Goal: Communication & Community: Ask a question

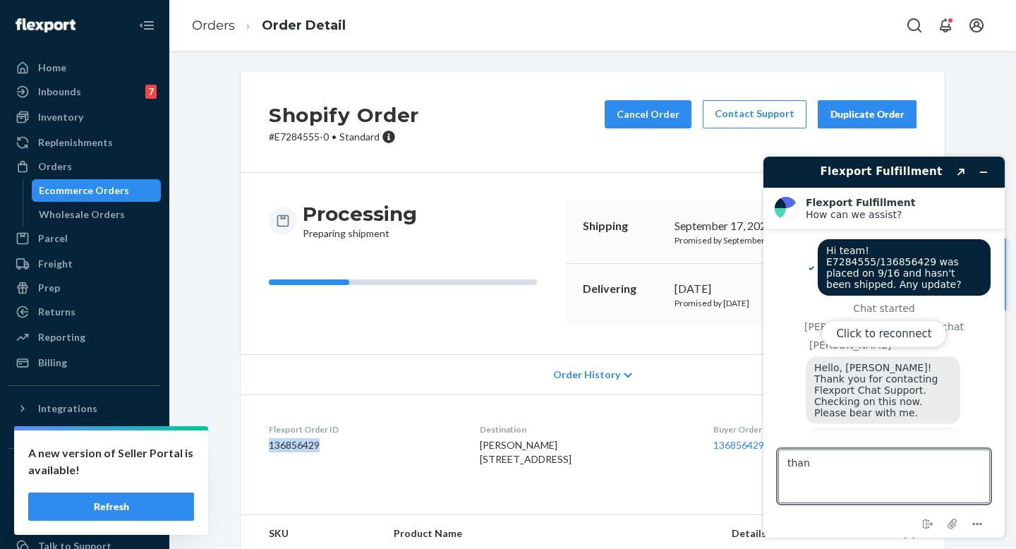
scroll to position [540, 0]
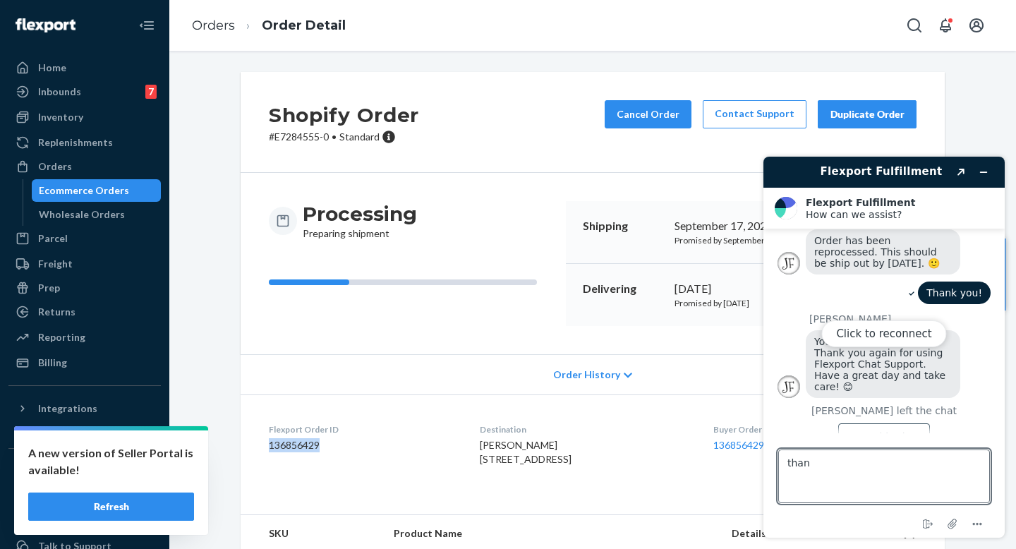
click at [64, 196] on div "Ecommerce Orders" at bounding box center [84, 191] width 90 height 14
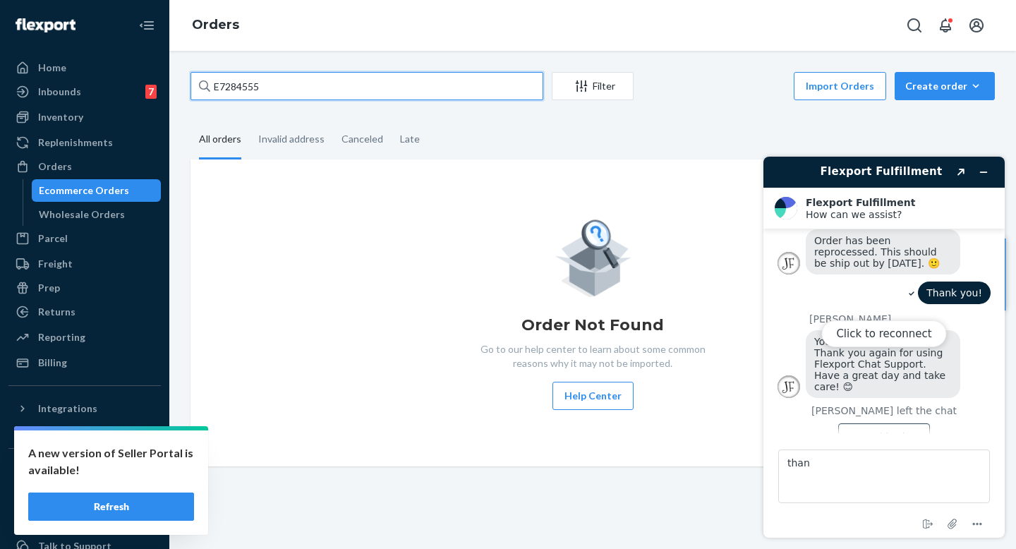
click at [248, 80] on input "E7284555" at bounding box center [367, 86] width 353 height 28
paste input "851924"
type input "E851924"
click at [987, 175] on div "Click to reconnect" at bounding box center [884, 347] width 241 height 381
click at [412, 77] on input "E851924" at bounding box center [367, 86] width 353 height 28
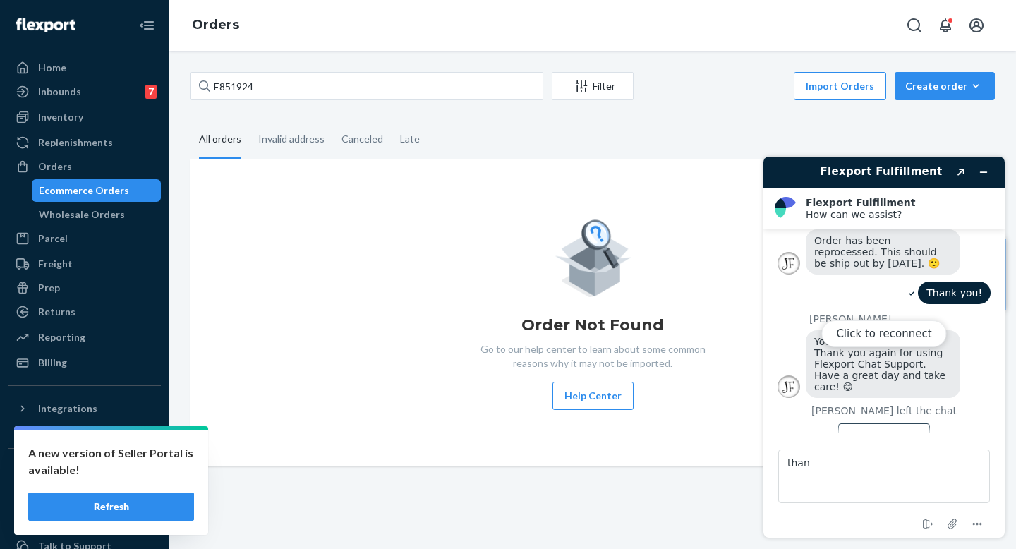
click at [980, 167] on div "Click to reconnect" at bounding box center [884, 347] width 241 height 381
click at [985, 174] on div "Click to reconnect" at bounding box center [884, 347] width 241 height 381
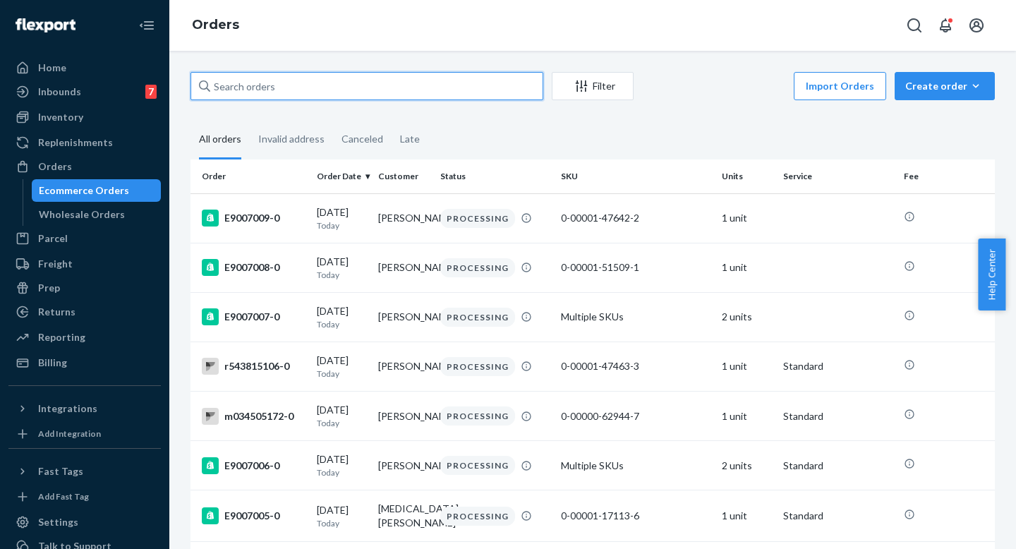
click at [268, 86] on input "text" at bounding box center [367, 86] width 353 height 28
paste input "E851924"
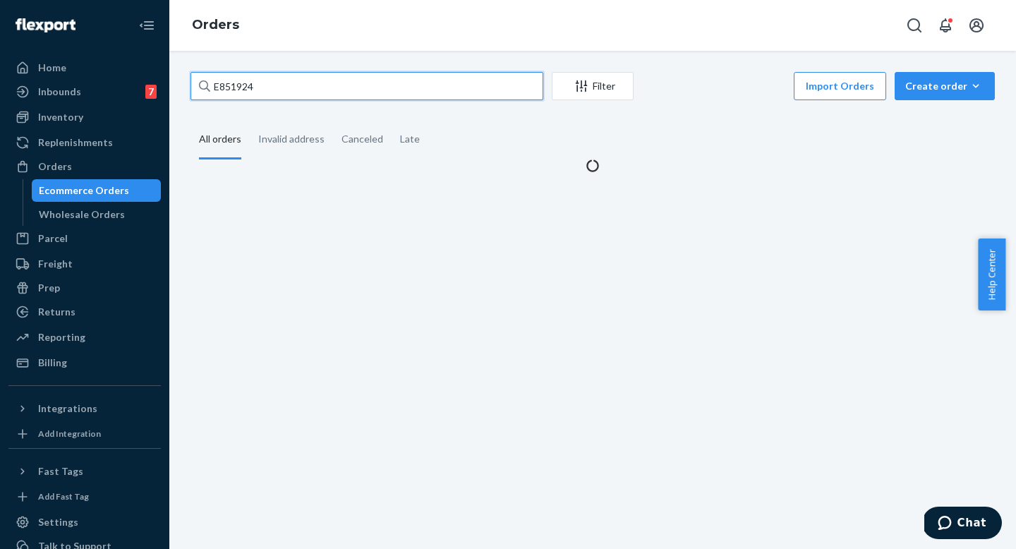
type input "E851924"
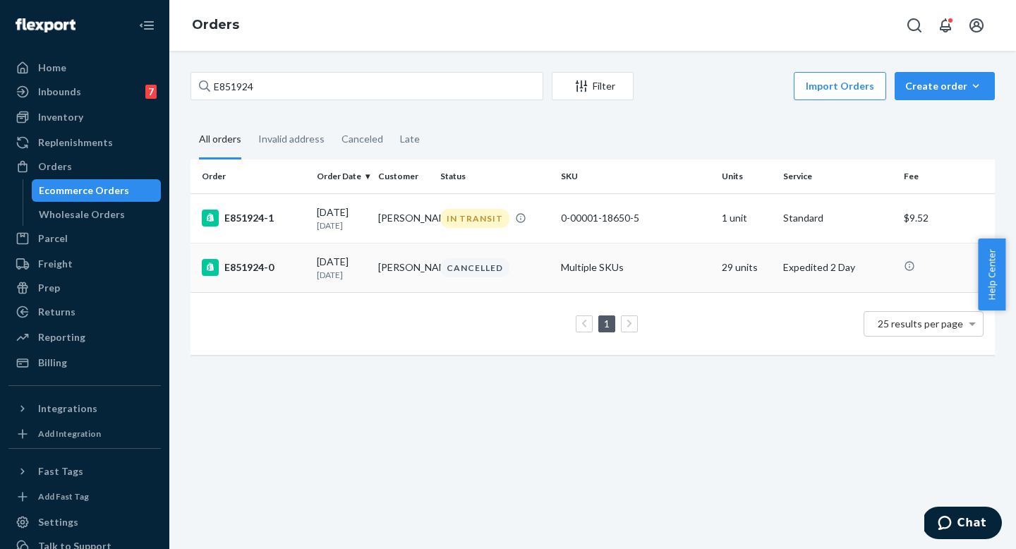
click at [510, 265] on div "CANCELLED" at bounding box center [495, 267] width 115 height 19
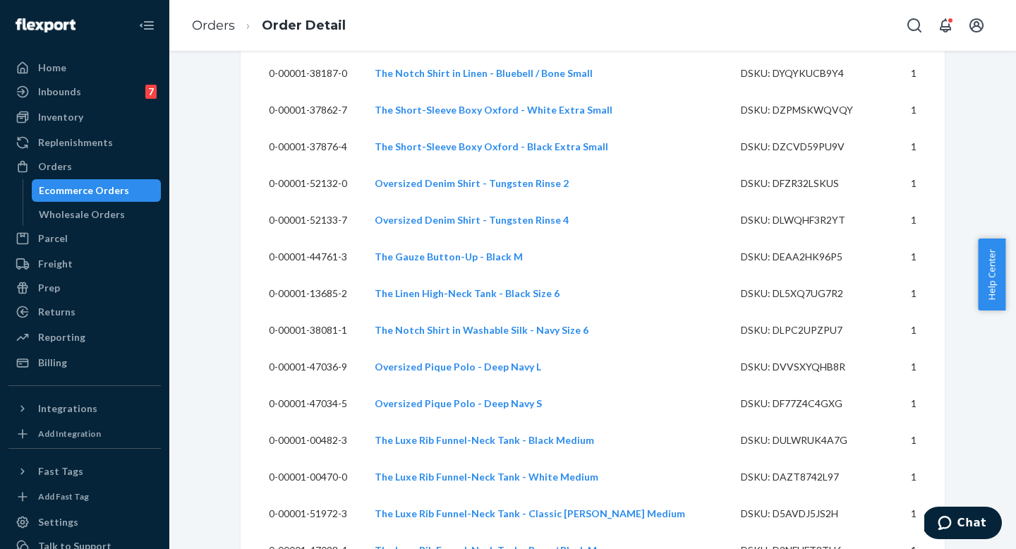
scroll to position [1073, 0]
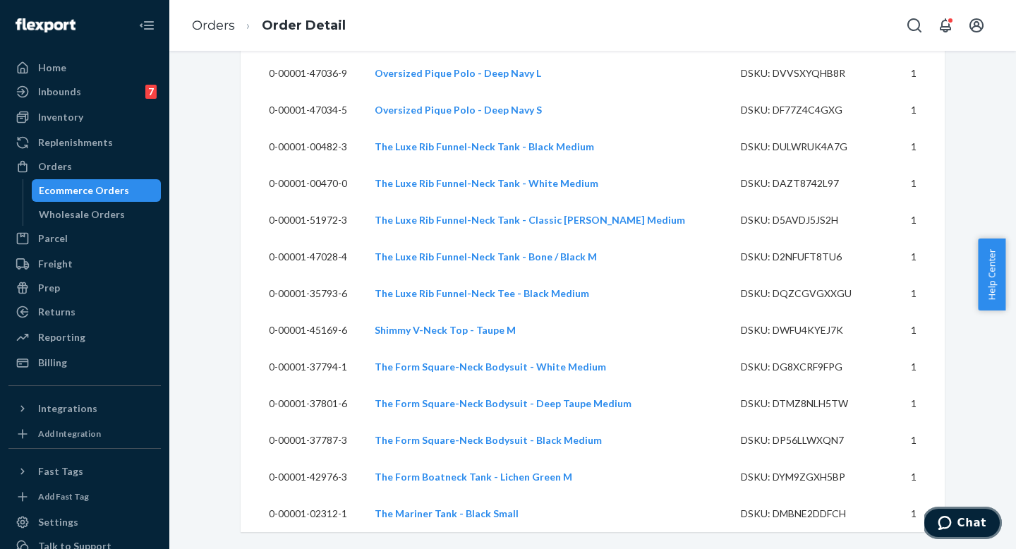
click at [951, 526] on icon "Chat" at bounding box center [944, 523] width 13 height 14
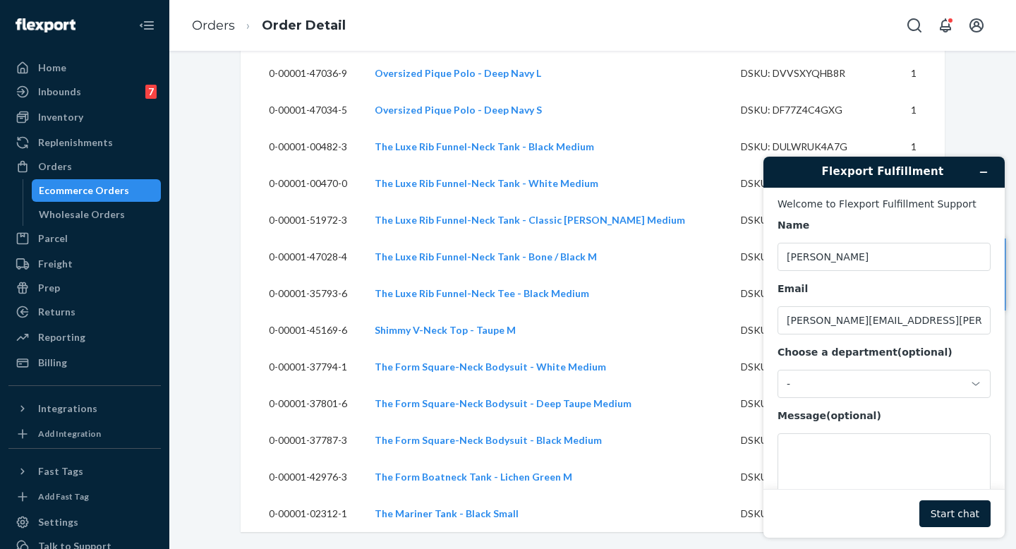
click at [1005, 348] on div "Flexport Fulfillment Welcome to Flexport Fulfillment Support Name Rachel Scaman…" at bounding box center [884, 347] width 264 height 404
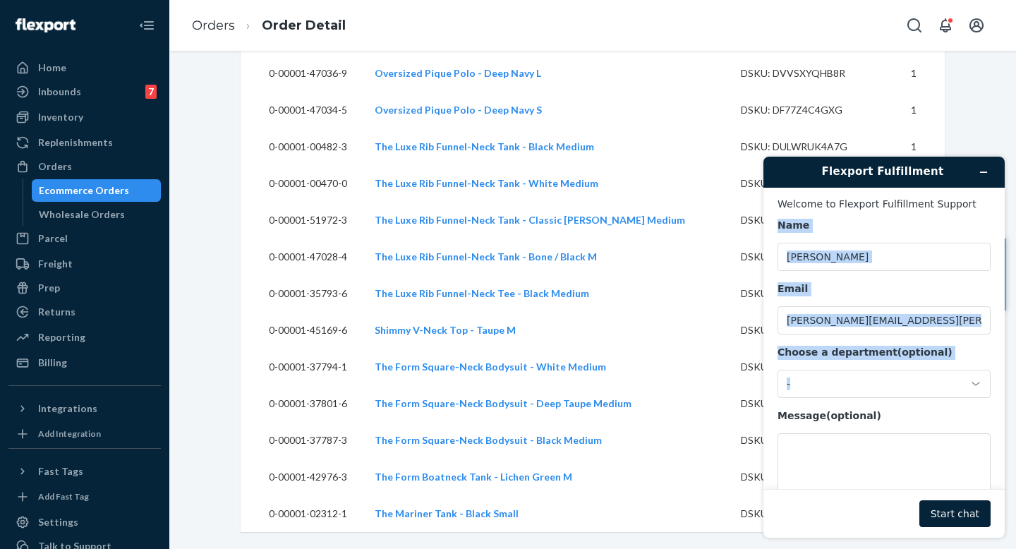
drag, startPoint x: 1010, startPoint y: 426, endPoint x: 1015, endPoint y: 214, distance: 211.8
click at [1005, 214] on div "Flexport Fulfillment Welcome to Flexport Fulfillment Support Name Rachel Scaman…" at bounding box center [884, 347] width 264 height 404
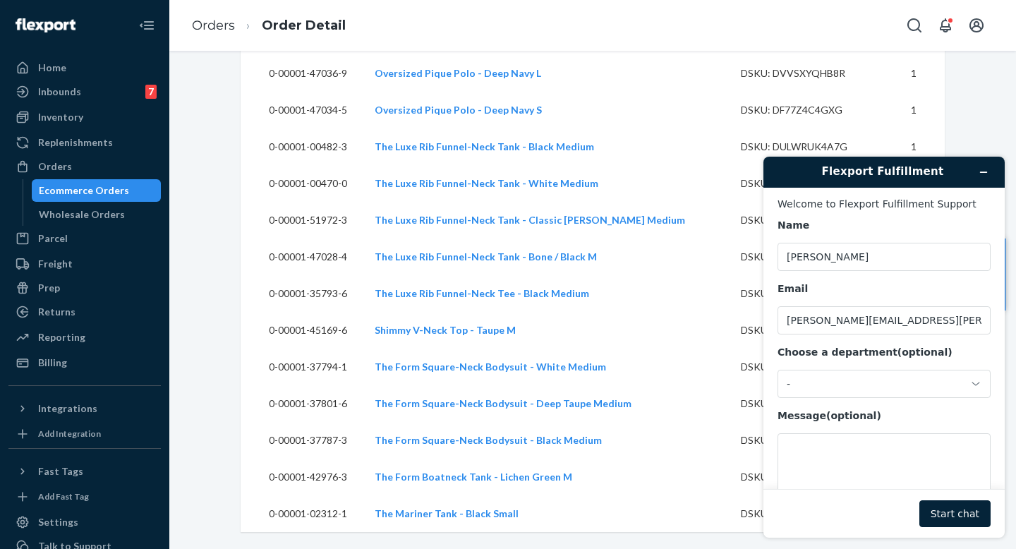
click at [990, 166] on button "Minimize widget" at bounding box center [984, 172] width 23 height 20
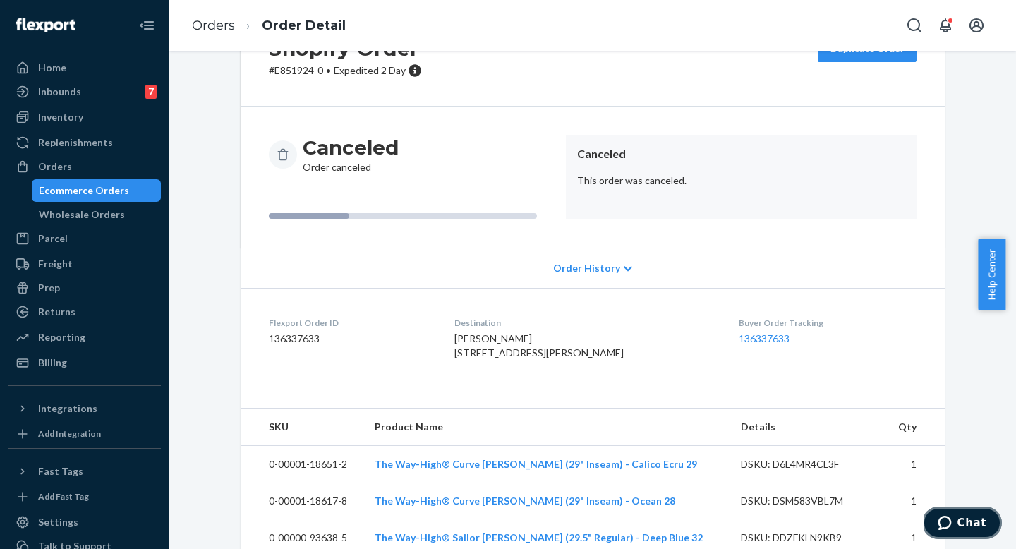
scroll to position [107, 0]
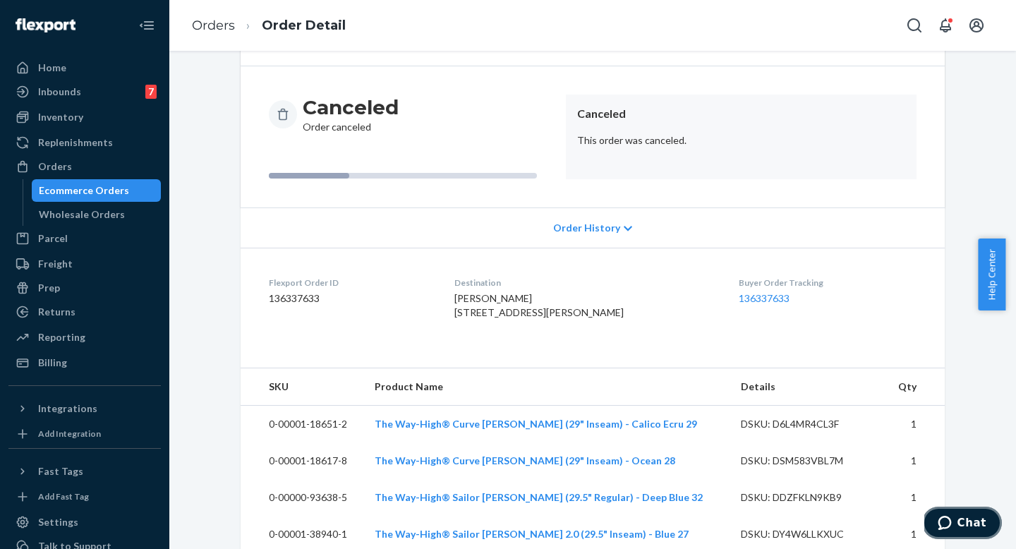
click at [951, 520] on icon "Chat" at bounding box center [944, 523] width 13 height 14
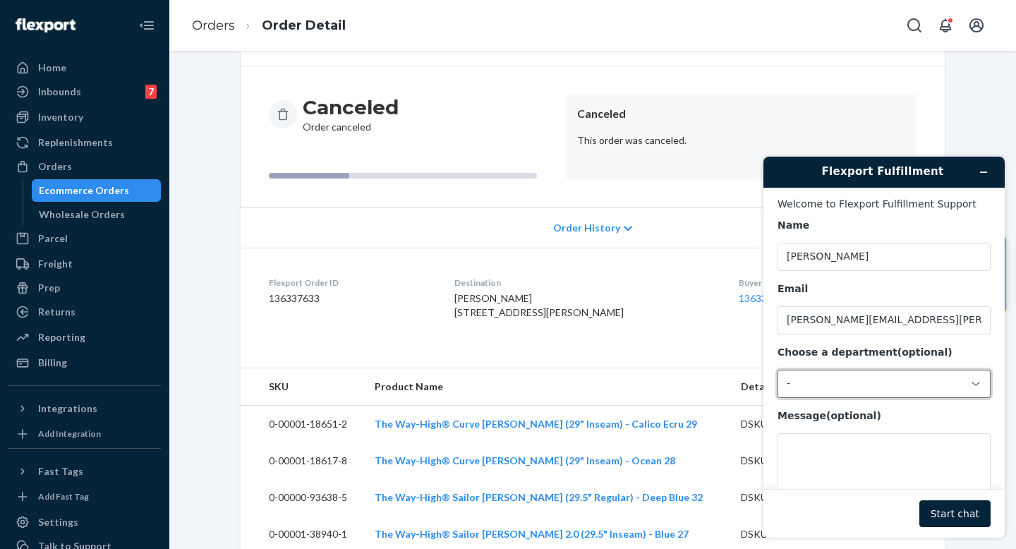
click at [815, 375] on div "-" at bounding box center [884, 384] width 213 height 28
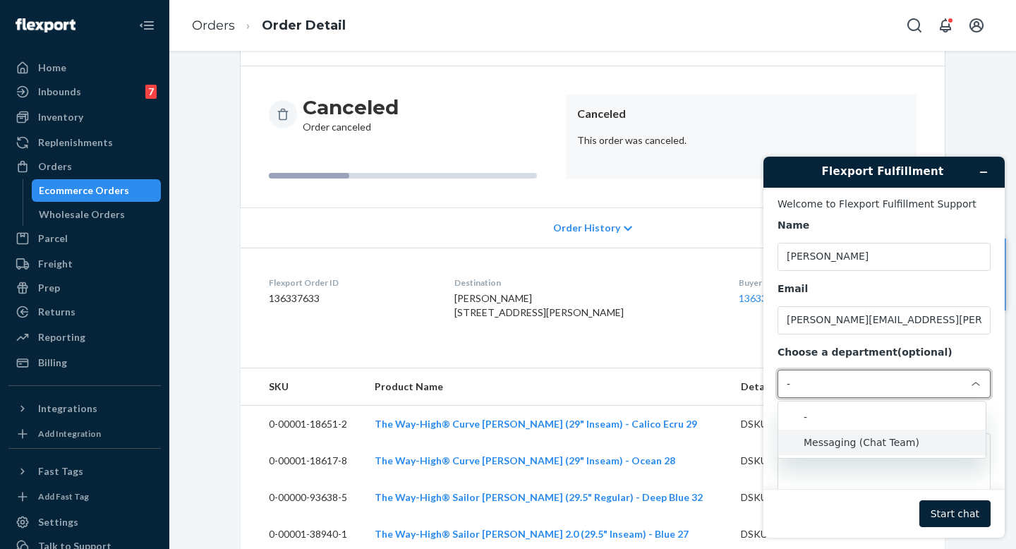
click at [806, 436] on li "Messaging (Chat Team)" at bounding box center [882, 442] width 208 height 25
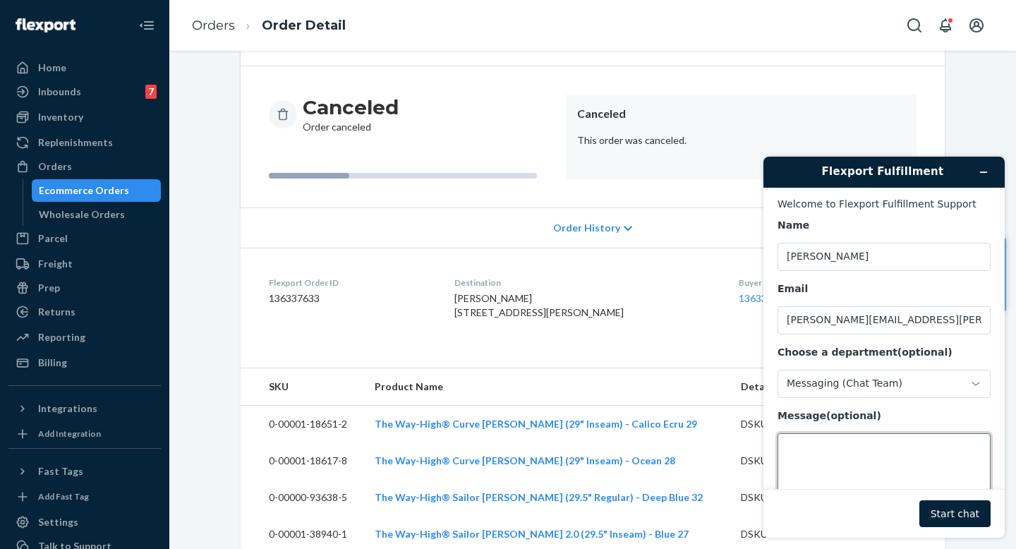
click at [812, 448] on textarea "Message (optional)" at bounding box center [884, 472] width 213 height 79
paste textarea "E851924"
click at [301, 297] on dd "136337633" at bounding box center [350, 298] width 163 height 14
copy dd "136337633"
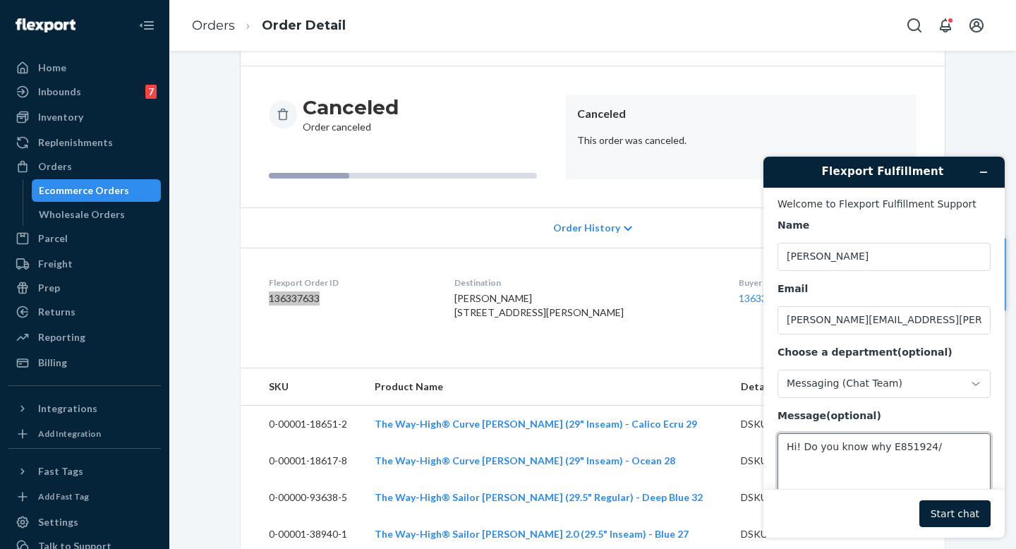
click at [956, 440] on textarea "Hi! Do you know why E851924/" at bounding box center [884, 472] width 213 height 79
click at [949, 446] on textarea "Hi! Do you know why E851924/" at bounding box center [884, 472] width 213 height 79
paste textarea "136337633"
type textarea "Hi! Do you know why E851924/136337633 was canceled?"
click at [966, 512] on button "Start chat" at bounding box center [955, 513] width 71 height 27
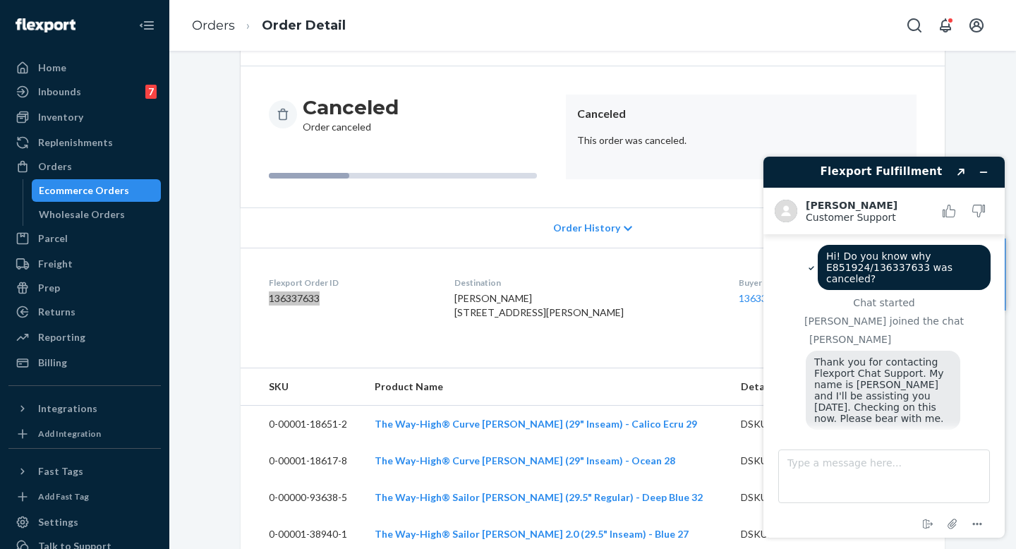
scroll to position [42, 0]
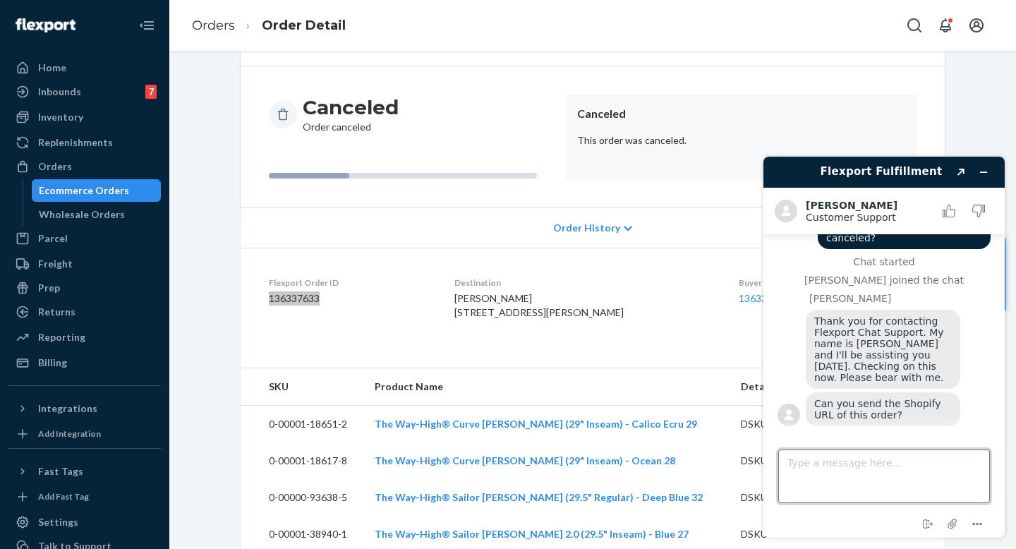
click at [879, 459] on textarea "Type a message here..." at bounding box center [884, 477] width 212 height 54
click at [871, 482] on textarea "Type a message here..." at bounding box center [884, 477] width 212 height 54
type textarea "yes!"
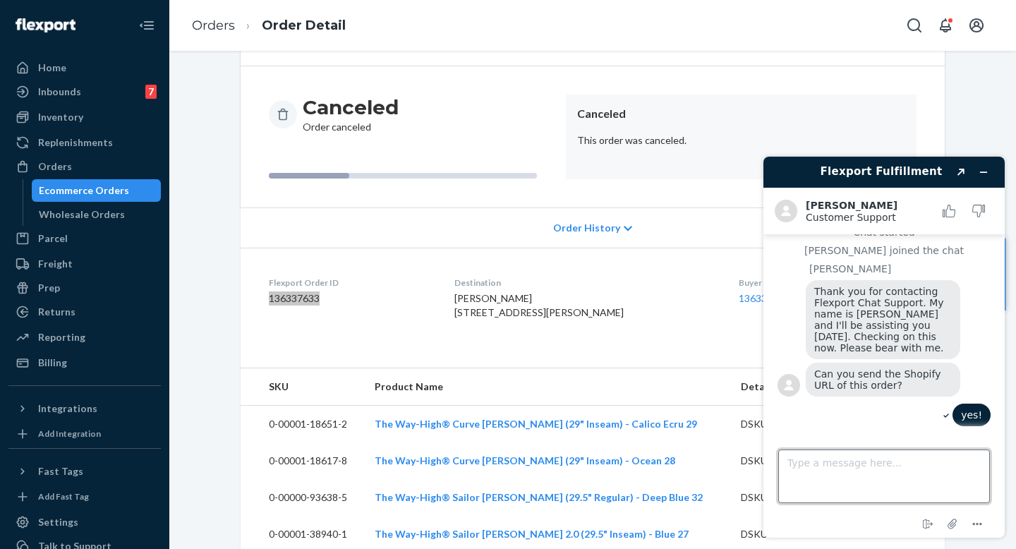
paste textarea "https://admin.shopify.com/store/everlane-site/orders/8144896098390"
type textarea "https://admin.shopify.com/store/everlane-site/orders/8144896098390"
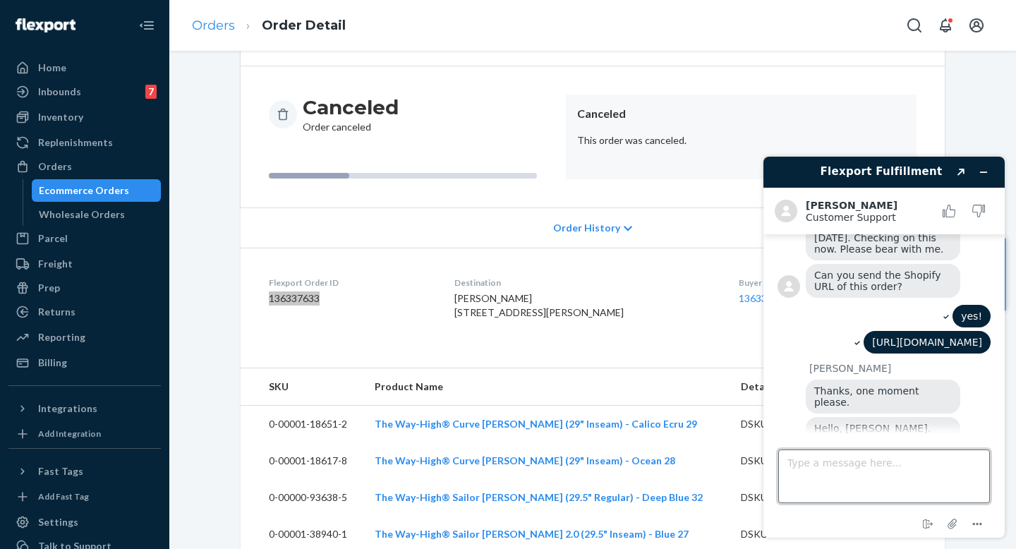
scroll to position [312, 0]
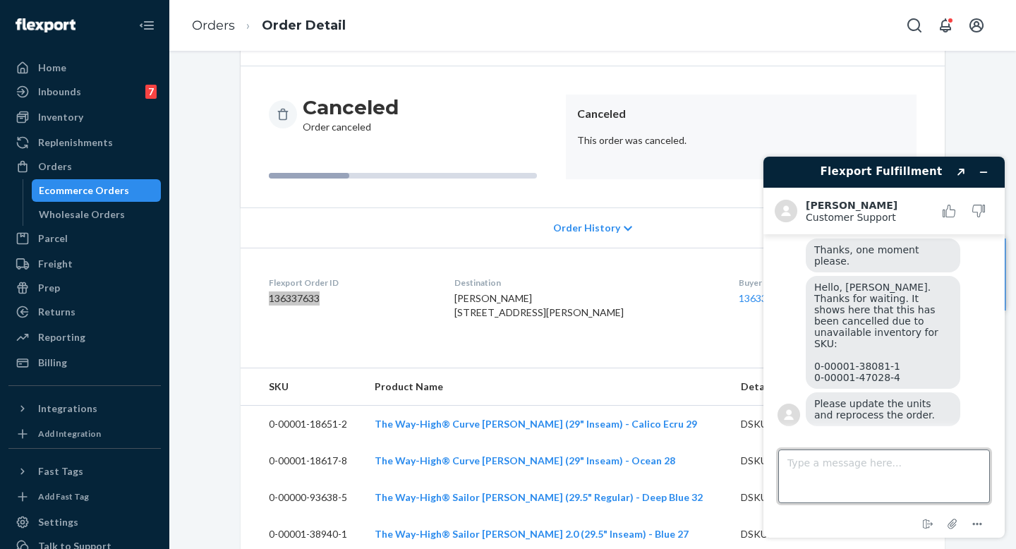
click at [920, 464] on textarea "Type a message here..." at bounding box center [884, 477] width 212 height 54
click at [899, 464] on textarea "Type a message here..." at bounding box center [884, 477] width 212 height 54
click at [929, 484] on textarea "Type a message here..." at bounding box center [884, 477] width 212 height 54
click at [908, 467] on textarea "Sorry, do we need to rerpocess the order?" at bounding box center [884, 477] width 212 height 54
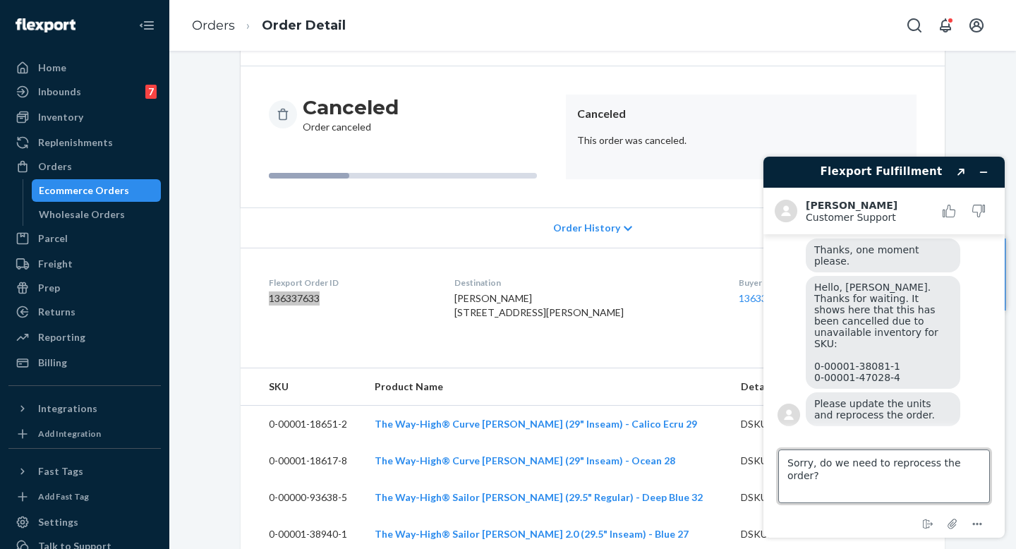
click at [983, 463] on textarea "Sorry, do we need to reprocess the order?" at bounding box center [884, 477] width 212 height 54
drag, startPoint x: 983, startPoint y: 463, endPoint x: 831, endPoint y: 466, distance: 152.5
click at [831, 466] on textarea "Sorry, do we need to reprocess the order?" at bounding box center [884, 477] width 212 height 54
type textarea "Sorry, do you know why all the SKUs were canceled?"
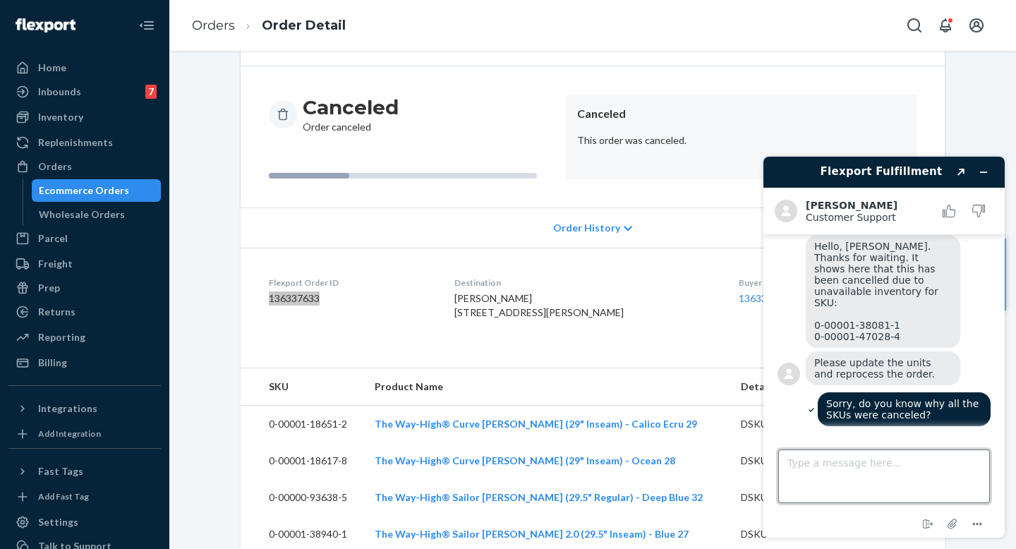
scroll to position [526, 0]
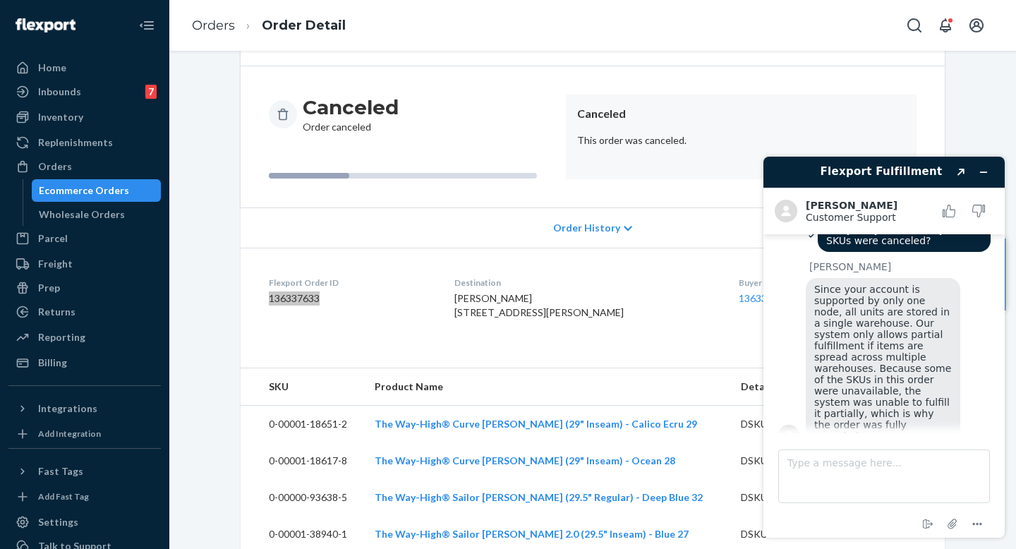
click at [1005, 204] on div "Flexport Fulfillment Created with Sketch. Kath C. Customer Support Customer Sup…" at bounding box center [884, 347] width 264 height 404
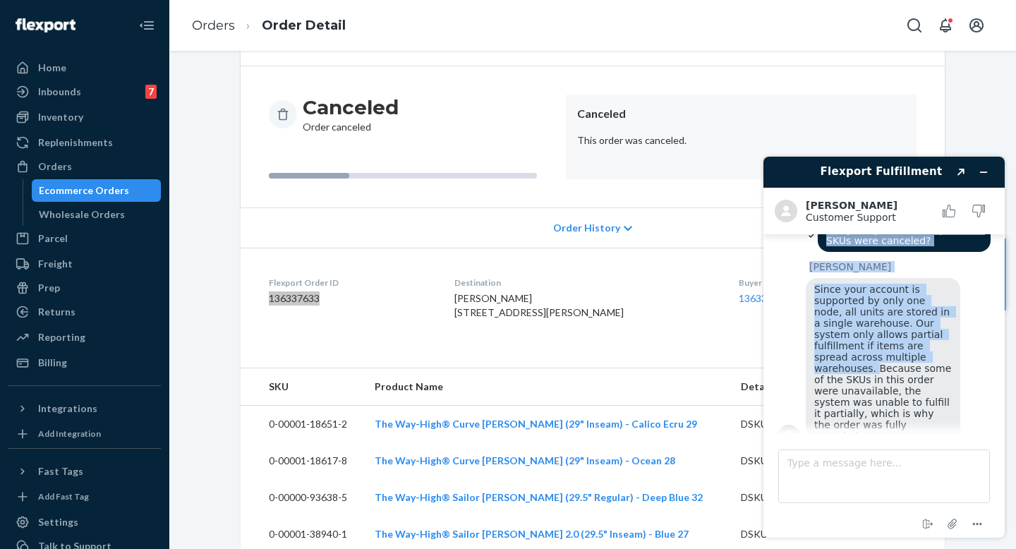
drag, startPoint x: 1013, startPoint y: 205, endPoint x: 1011, endPoint y: 360, distance: 154.6
click at [1005, 360] on div "Flexport Fulfillment Created with Sketch. Kath C. Customer Support Customer Sup…" at bounding box center [884, 347] width 264 height 404
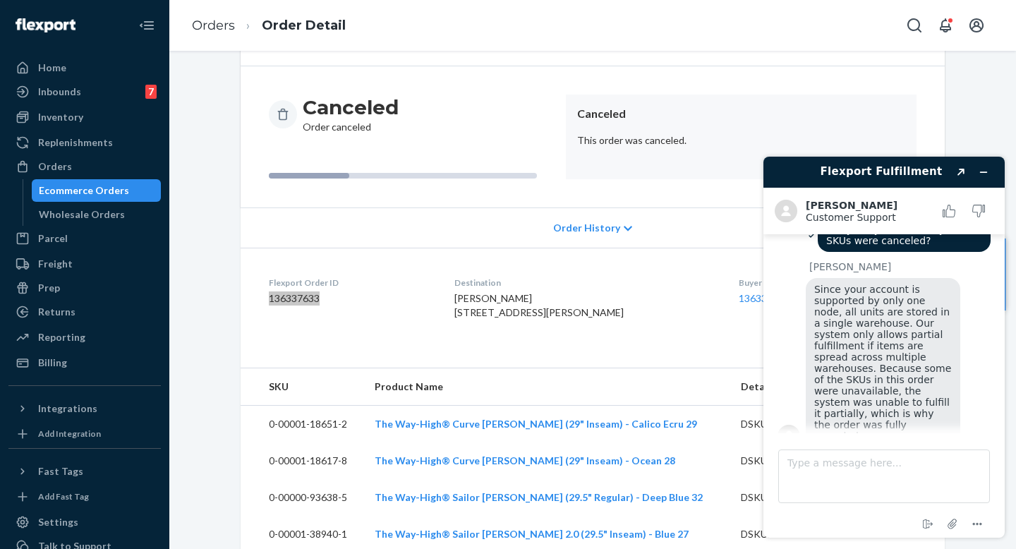
click at [989, 412] on main "Hi! Do you know why E851924/136337633 was canceled? Chat started Kath C. joined…" at bounding box center [886, 333] width 231 height 199
click at [901, 453] on textarea "Type a message here..." at bounding box center [884, 477] width 212 height 54
click at [894, 467] on textarea "Type a message here..." at bounding box center [884, 477] width 212 height 54
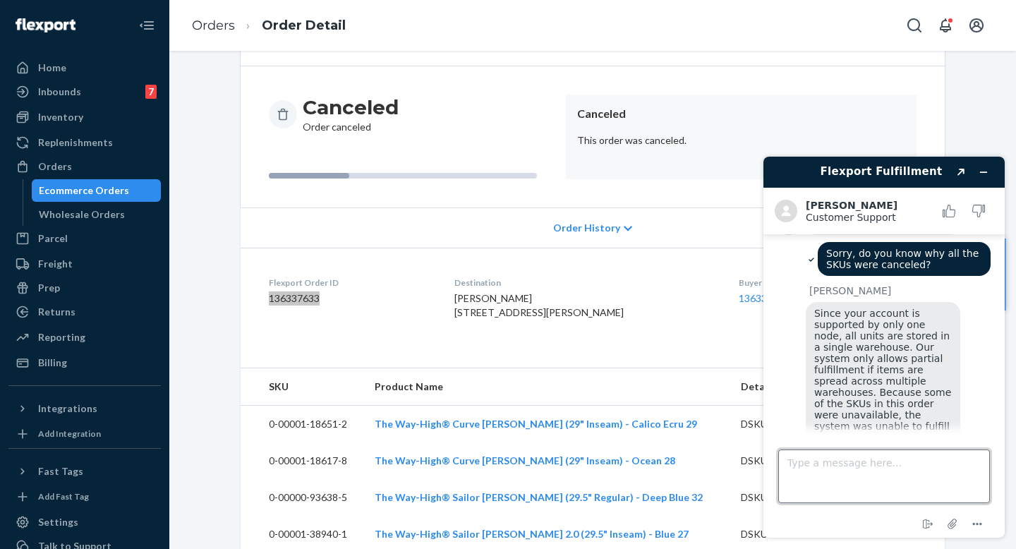
scroll to position [586, 0]
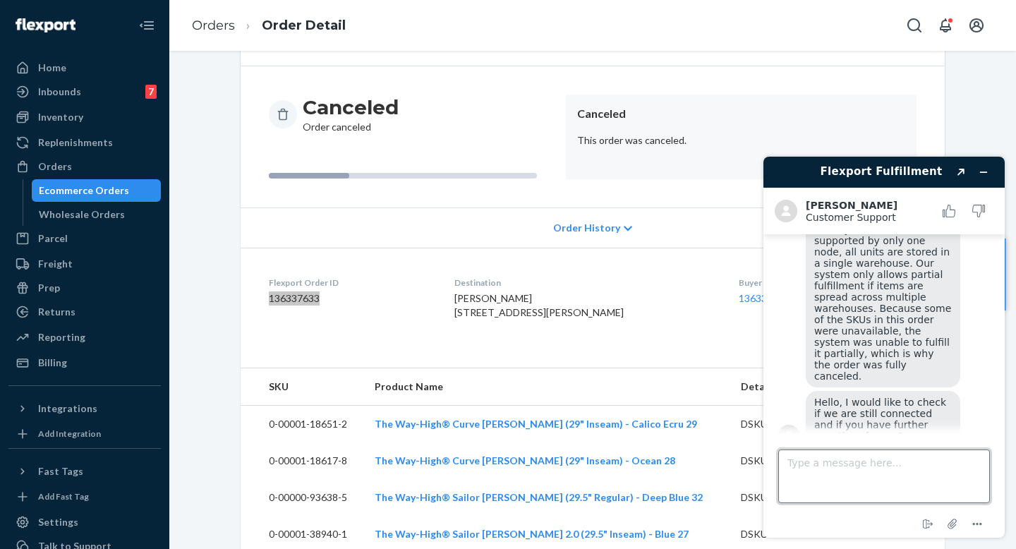
click at [884, 469] on textarea "Type a message here..." at bounding box center [884, 477] width 212 height 54
type textarea "That's all. Thank you!"
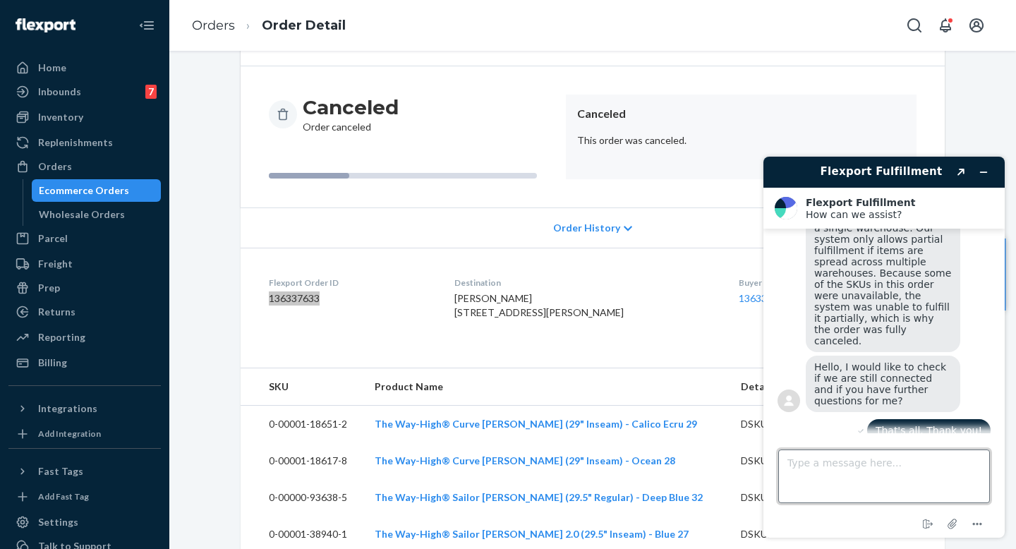
scroll to position [798, 0]
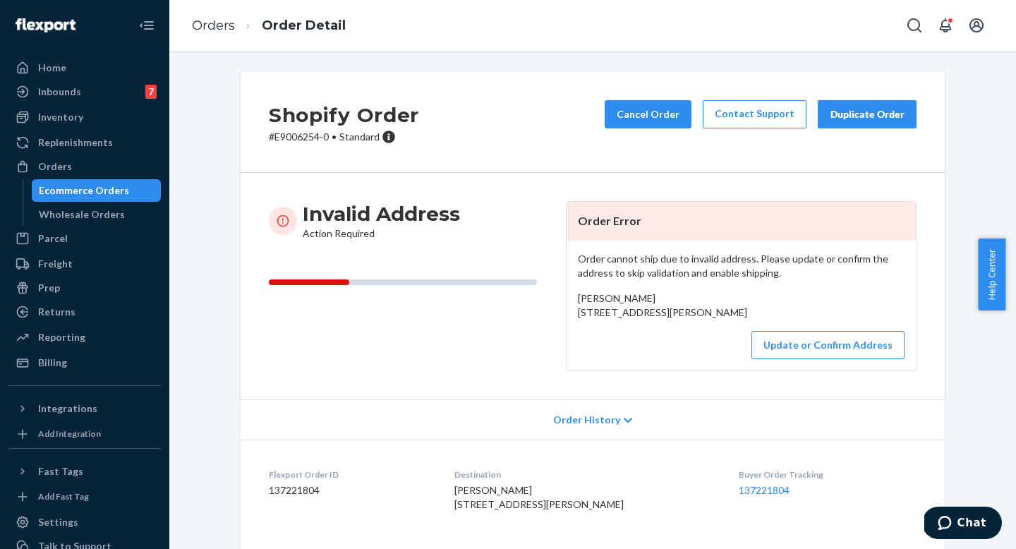
drag, startPoint x: 642, startPoint y: 336, endPoint x: 564, endPoint y: 316, distance: 80.1
click at [567, 316] on div "Order cannot ship due to invalid address. Please update or confirm the address …" at bounding box center [741, 306] width 349 height 130
copy span "400 Stuart Street 17K Worcester, MA 01609"
click at [302, 135] on p "# E9006254-0 • Standard" at bounding box center [344, 137] width 150 height 14
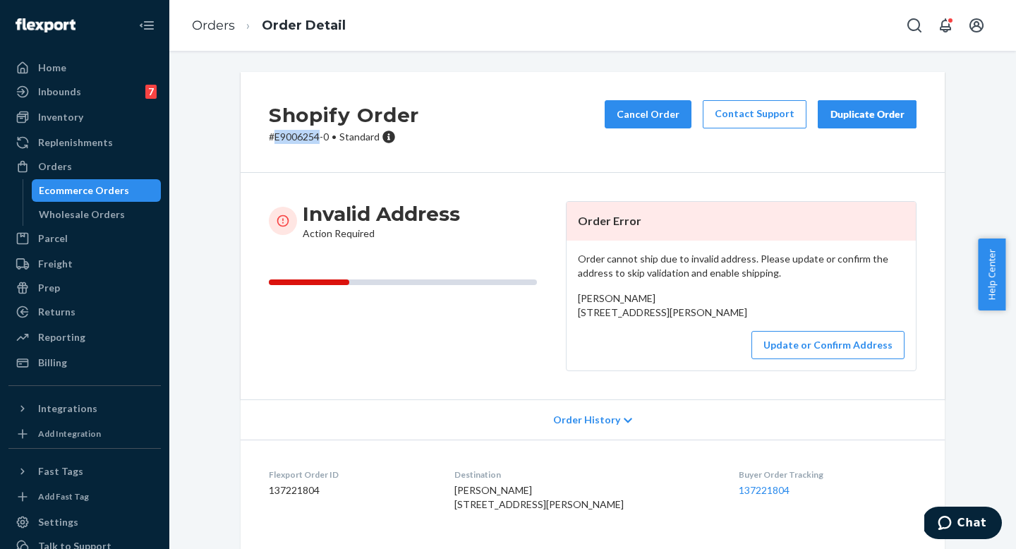
copy p "E9006254"
drag, startPoint x: 677, startPoint y: 344, endPoint x: 568, endPoint y: 344, distance: 108.7
click at [568, 344] on div "Order cannot ship due to invalid address. Please update or confirm the address …" at bounding box center [741, 306] width 349 height 130
copy span "Worcester, MA 01609"
click at [292, 135] on p "# E9006254-0 • Standard" at bounding box center [344, 137] width 150 height 14
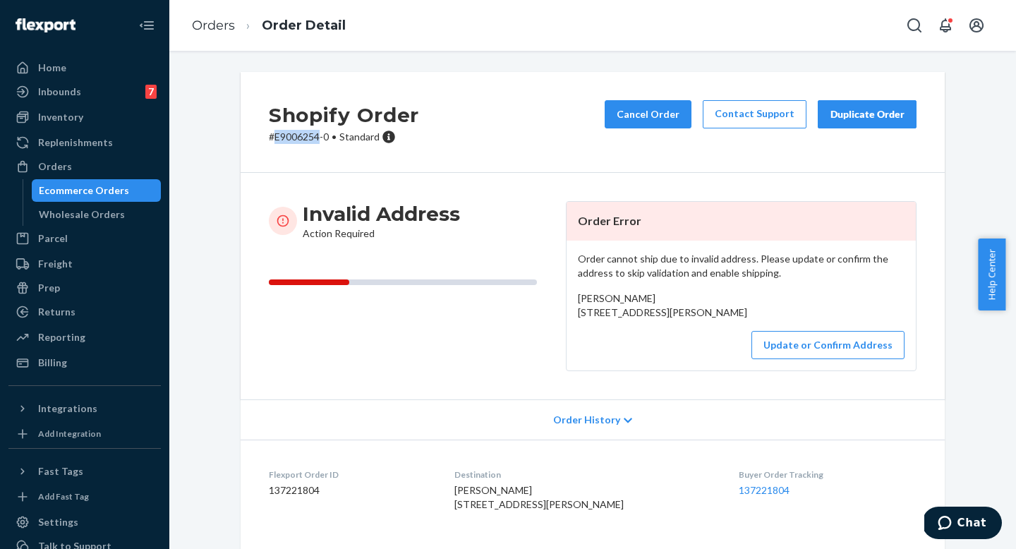
click at [292, 135] on p "# E9006254-0 • Standard" at bounding box center [344, 137] width 150 height 14
copy p "E9006254"
click at [301, 143] on p "# E9006254-0 • Standard" at bounding box center [344, 137] width 150 height 14
click at [594, 320] on div "Kristin Bafaro 400 Stuart Street 17K Worcester, MA 01609 US" at bounding box center [741, 305] width 327 height 28
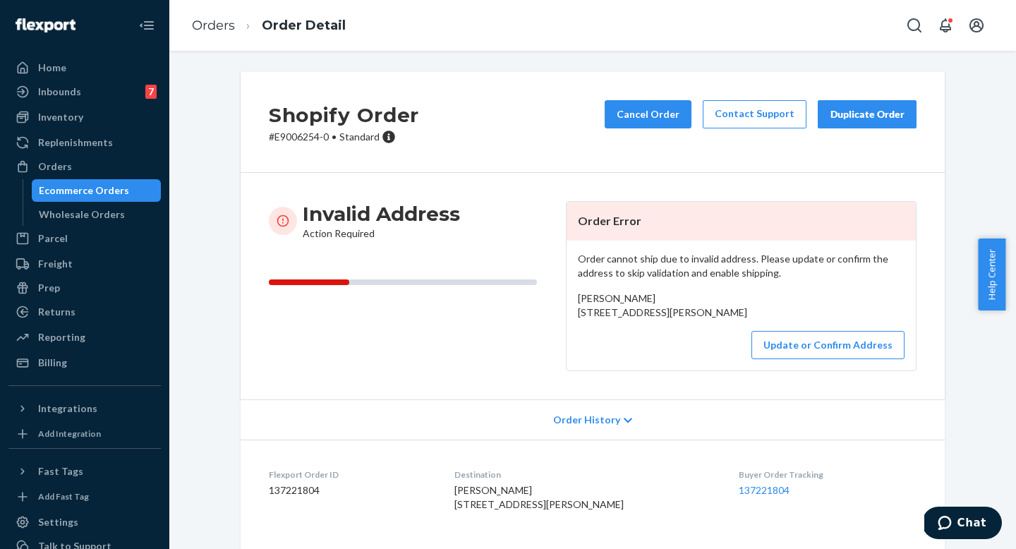
drag, startPoint x: 671, startPoint y: 343, endPoint x: 565, endPoint y: 292, distance: 117.4
click at [567, 292] on div "Order cannot ship due to invalid address. Please update or confirm the address …" at bounding box center [741, 306] width 349 height 130
copy span "Kristin Bafaro 400 Stuart Street 17K Worcester, MA 01609"
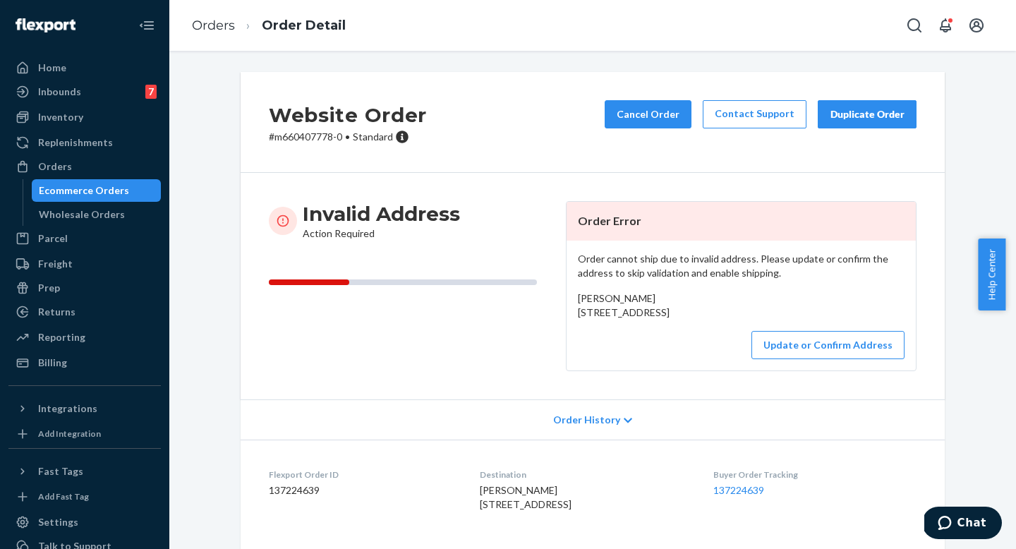
click at [849, 371] on article "Order Error Order cannot ship due to invalid address. Please update or confirm …" at bounding box center [741, 286] width 351 height 170
click at [319, 140] on p "# m660407778-0 • Standard" at bounding box center [348, 137] width 158 height 14
copy p "m660407778"
click at [807, 371] on article "Order Error Order cannot ship due to invalid address. Please update or confirm …" at bounding box center [741, 286] width 351 height 170
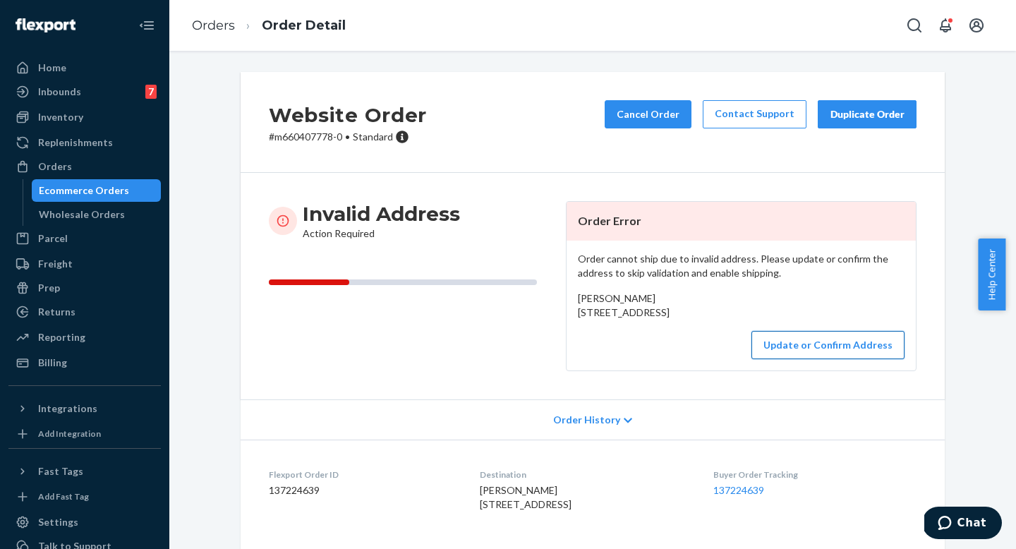
click at [812, 359] on button "Update or Confirm Address" at bounding box center [828, 345] width 153 height 28
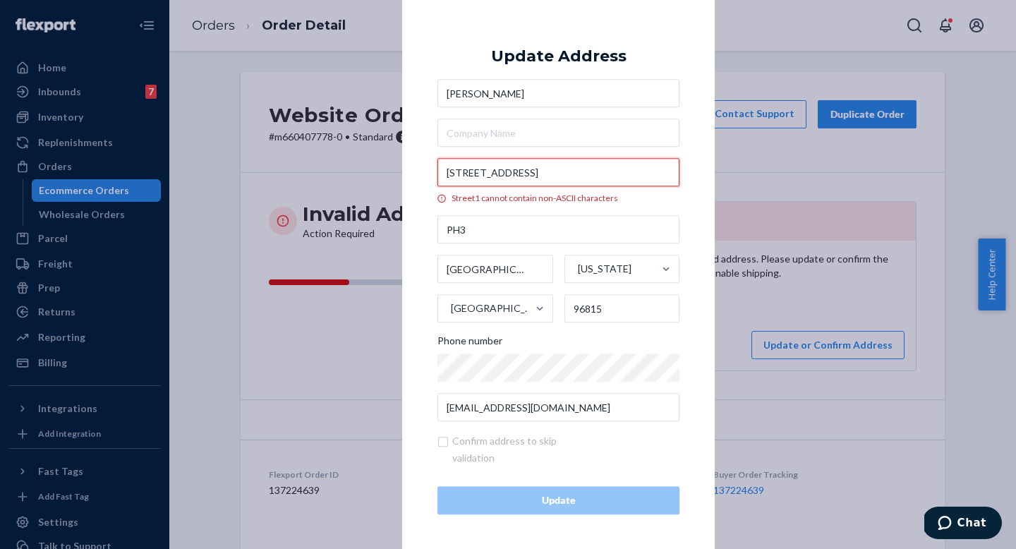
click at [464, 177] on input "421 ʻOlohana Street" at bounding box center [559, 173] width 242 height 28
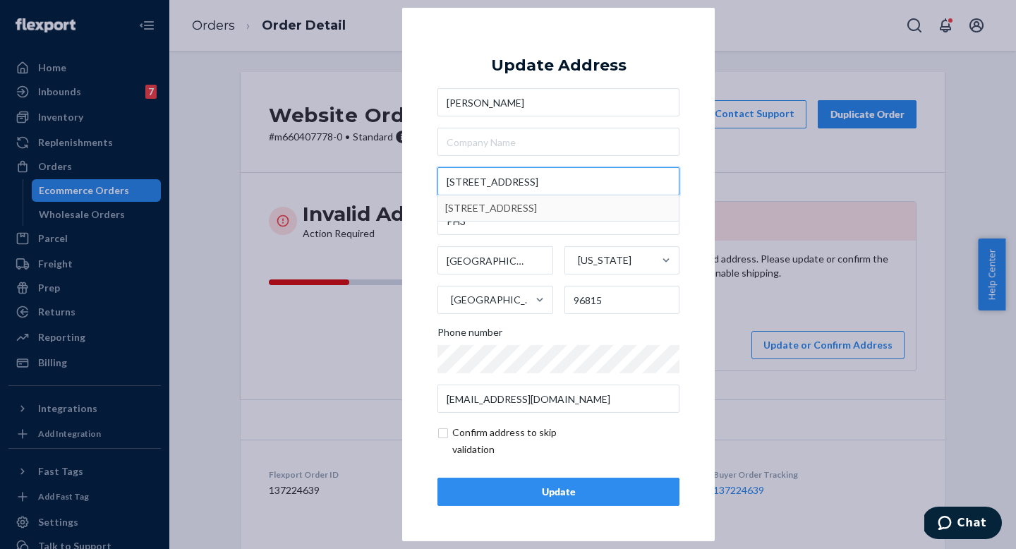
type input "421 Olohana Street"
click at [588, 439] on input "checkbox" at bounding box center [520, 441] width 164 height 34
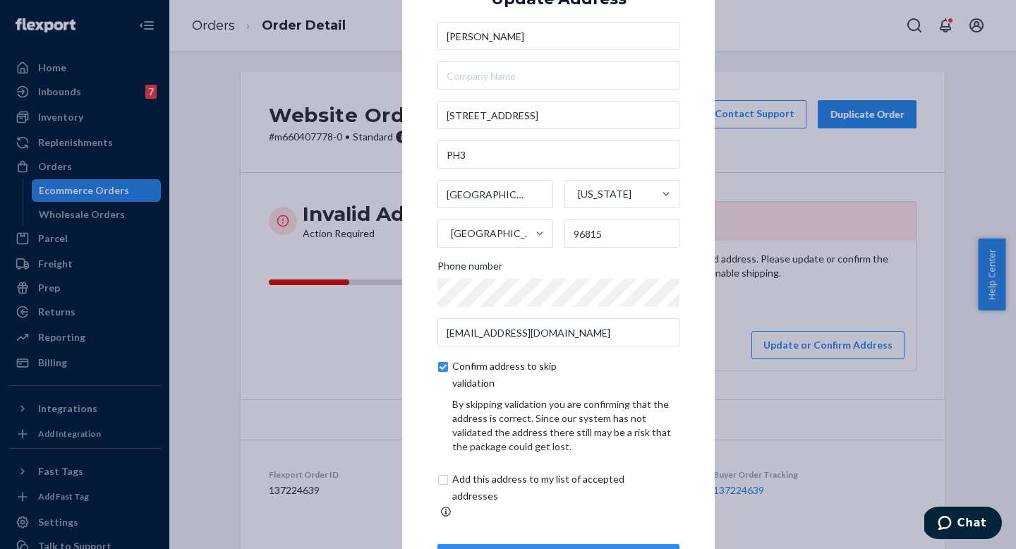
click at [510, 411] on div "By skipping validation you are confirming that the address is correct. Since ou…" at bounding box center [565, 425] width 227 height 56
click at [438, 373] on input "checkbox" at bounding box center [520, 375] width 164 height 34
checkbox input "false"
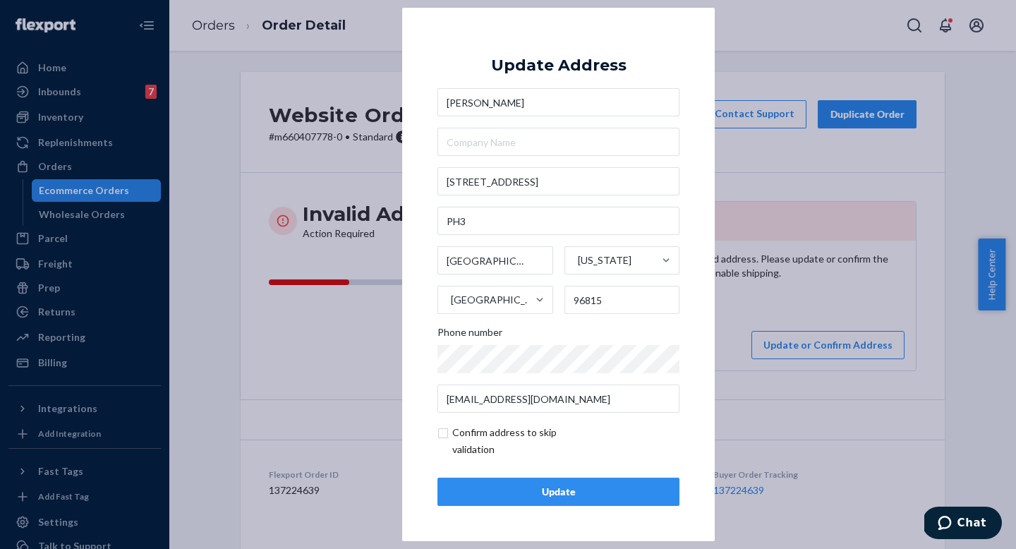
click at [538, 488] on div "Update" at bounding box center [559, 492] width 218 height 14
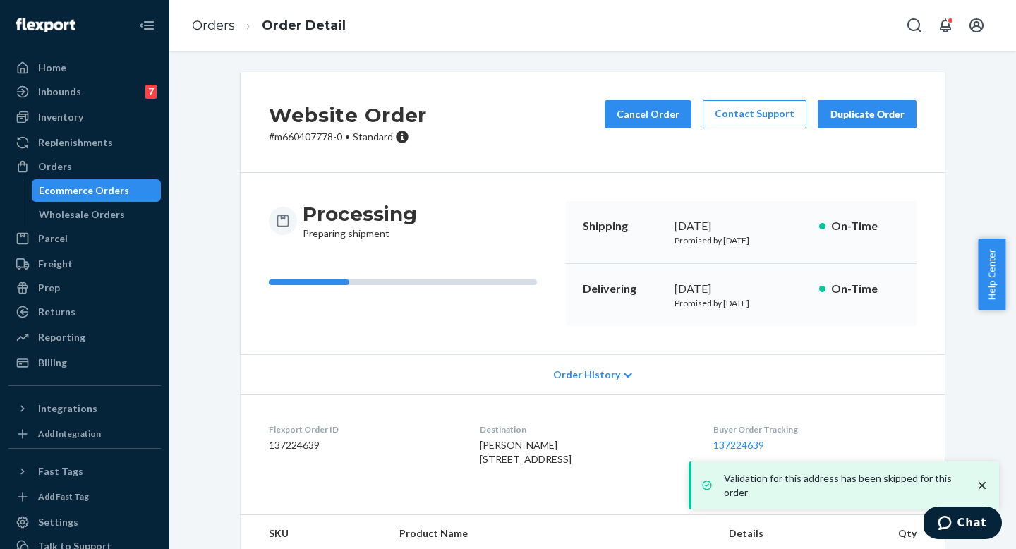
click at [303, 140] on p "# m660407778-0 • Standard" at bounding box center [348, 137] width 158 height 14
copy p "m660407778"
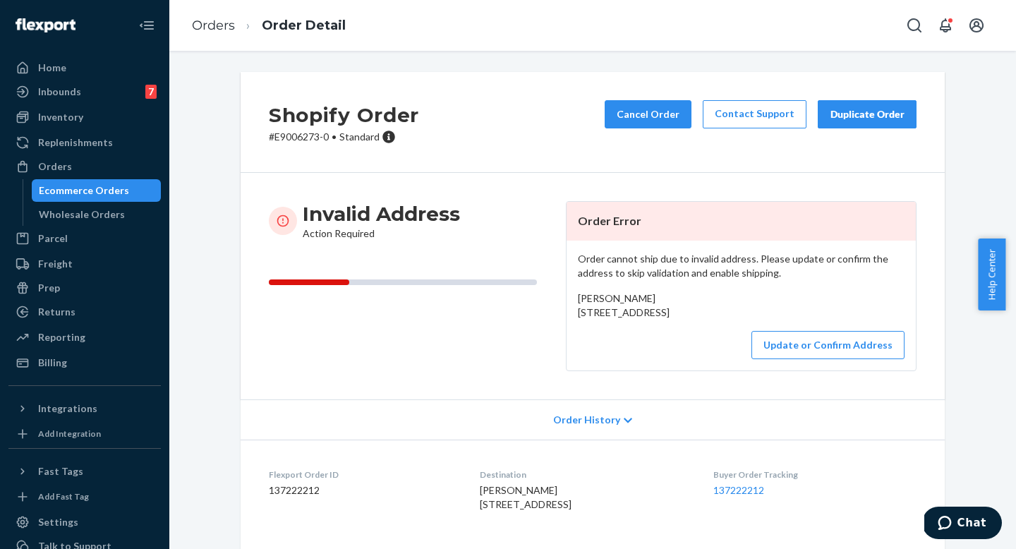
drag, startPoint x: 699, startPoint y: 334, endPoint x: 571, endPoint y: 309, distance: 130.1
click at [570, 309] on div "Order cannot ship due to invalid address. Please update or confirm the address …" at bounding box center [741, 306] width 349 height 130
copy span "[STREET_ADDRESS]"
click at [292, 133] on p "# E9006273-0 • Standard" at bounding box center [344, 137] width 150 height 14
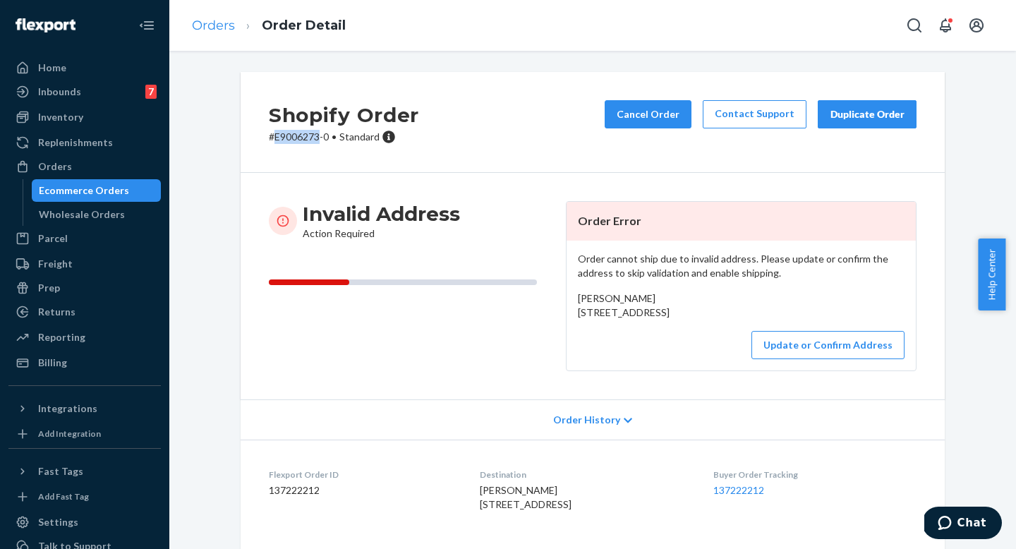
copy p "E9006273"
click at [287, 135] on p "# E9006273-0 • Standard" at bounding box center [344, 137] width 150 height 14
drag, startPoint x: 690, startPoint y: 333, endPoint x: 569, endPoint y: 317, distance: 121.8
click at [569, 317] on div "Order cannot ship due to invalid address. Please update or confirm the address …" at bounding box center [741, 306] width 349 height 130
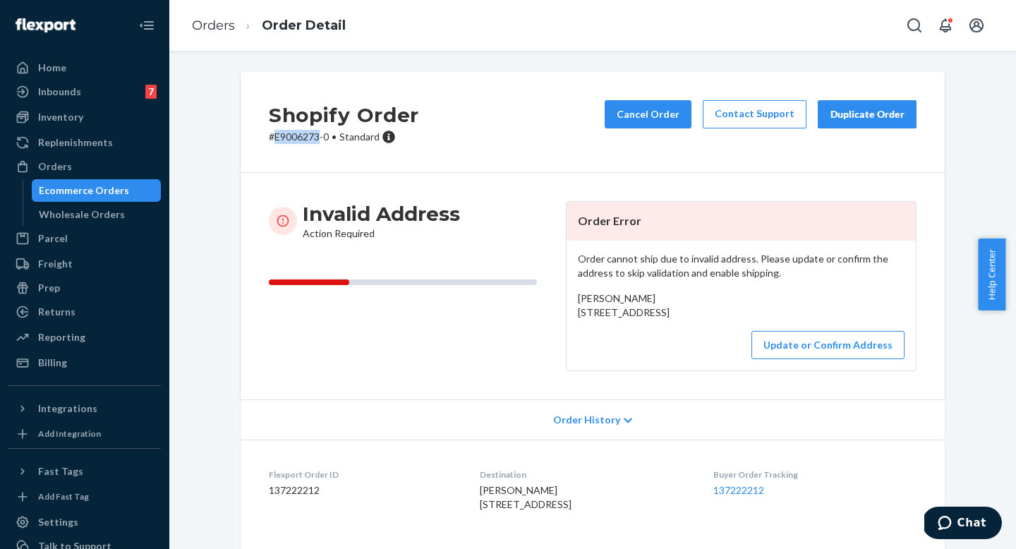
copy span "[STREET_ADDRESS]"
click at [296, 144] on div "Shopify Order # E9006273-0 • Standard Cancel Order Contact Support Duplicate Or…" at bounding box center [593, 122] width 704 height 101
click at [297, 133] on p "# E9006273-0 • Standard" at bounding box center [344, 137] width 150 height 14
copy p "E9006273"
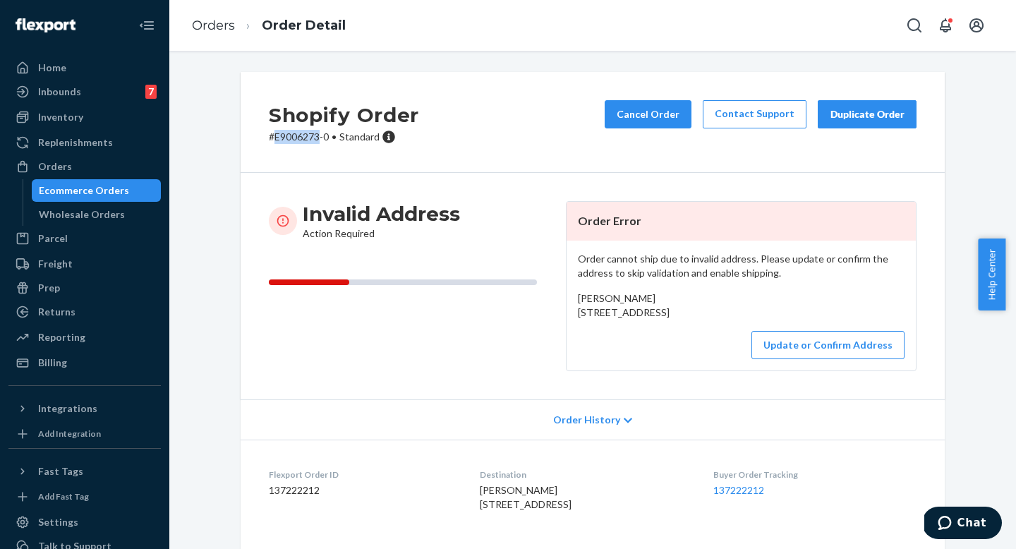
drag, startPoint x: 689, startPoint y: 327, endPoint x: 569, endPoint y: 303, distance: 122.5
click at [569, 303] on div "Order cannot ship due to invalid address. Please update or confirm the address …" at bounding box center [741, 306] width 349 height 130
copy span "[PERSON_NAME] [STREET_ADDRESS]"
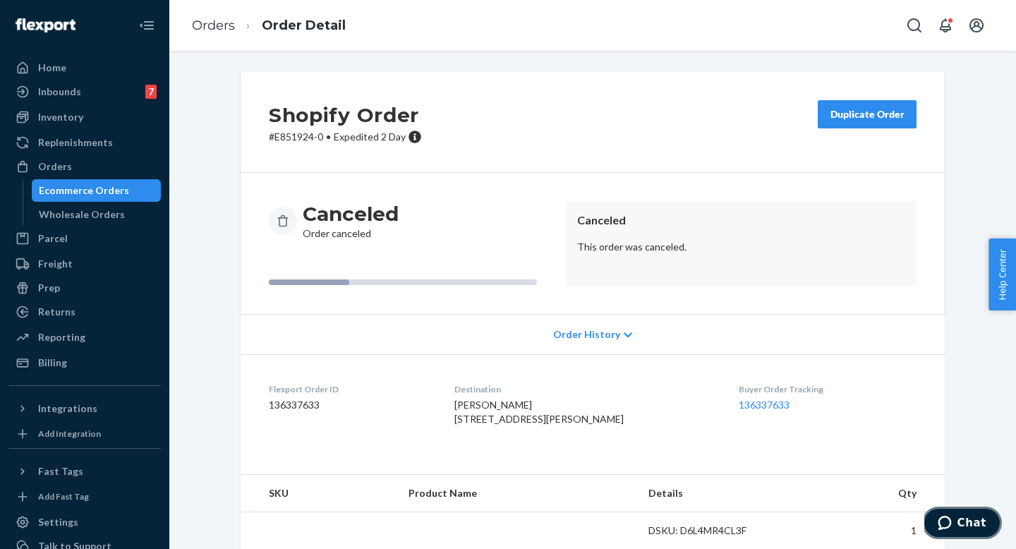
click at [952, 519] on icon "Chat" at bounding box center [945, 523] width 14 height 14
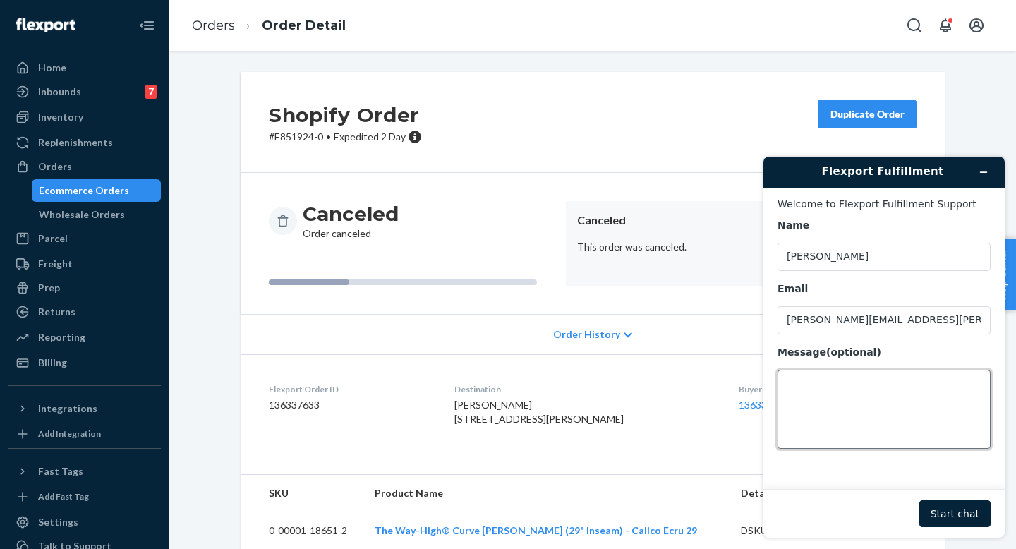
click at [814, 385] on textarea "Message (optional)" at bounding box center [884, 409] width 213 height 79
type textarea "D"
click at [83, 192] on div "Ecommerce Orders" at bounding box center [84, 191] width 90 height 14
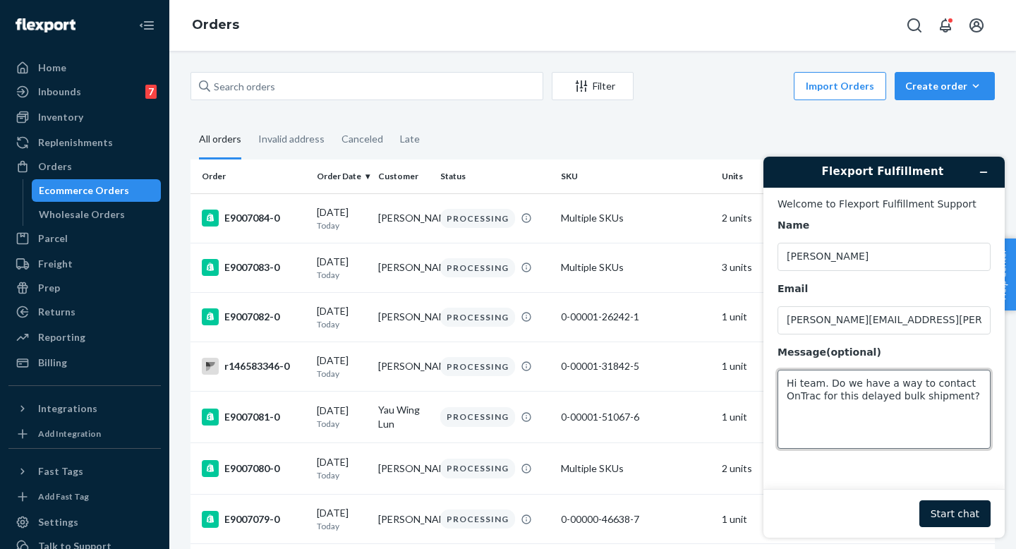
click at [972, 397] on textarea "Hi team. Do we have a way to contact OnTrac for this delayed bulk shipment?" at bounding box center [884, 409] width 213 height 79
paste textarea "m017445137-0-87436649"
click at [824, 414] on textarea "Hi team. Do we have a way to contact OnTrac for this delayed bulk shipment? m01…" at bounding box center [884, 409] width 213 height 79
type textarea "Hi team. Do we have a way to contact OnTrac for this delayed bulk shipment? m01…"
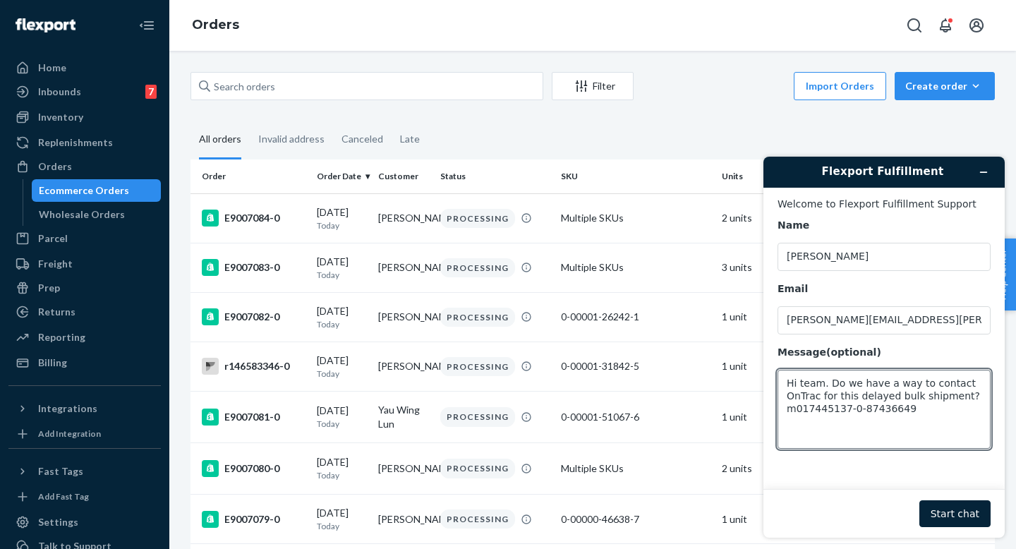
click at [354, 71] on div "Filter Import Orders Create order Ecommerce order Removal order All orders Inva…" at bounding box center [592, 300] width 847 height 498
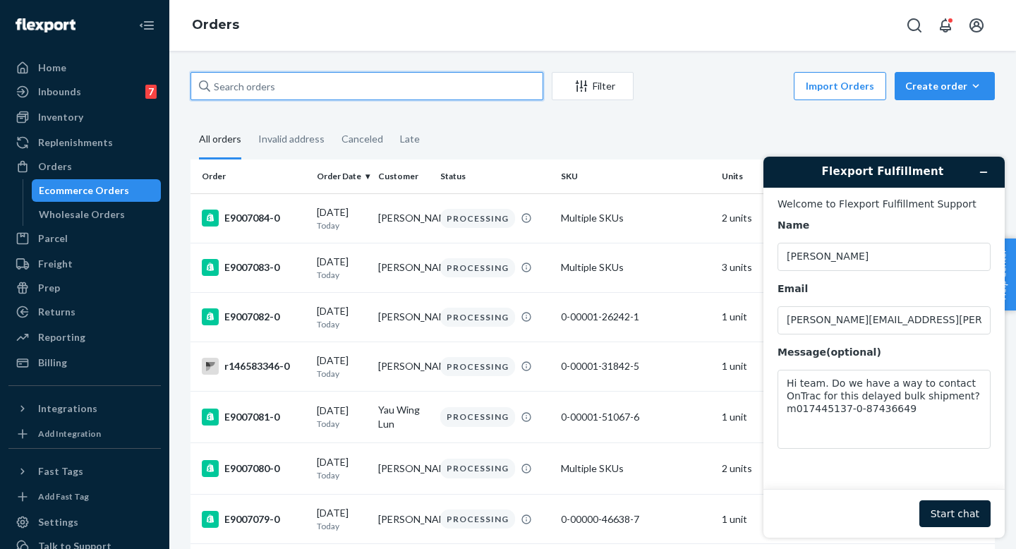
click at [350, 78] on input "text" at bounding box center [367, 86] width 353 height 28
paste input "m017445137"
type input "m017445137"
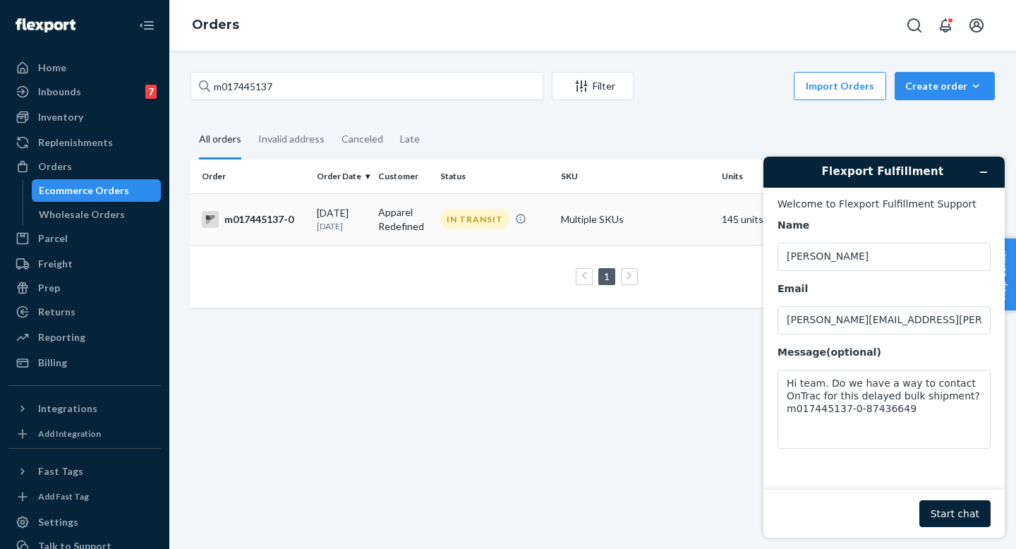
click at [426, 212] on td "Apparel Redefined" at bounding box center [403, 219] width 61 height 52
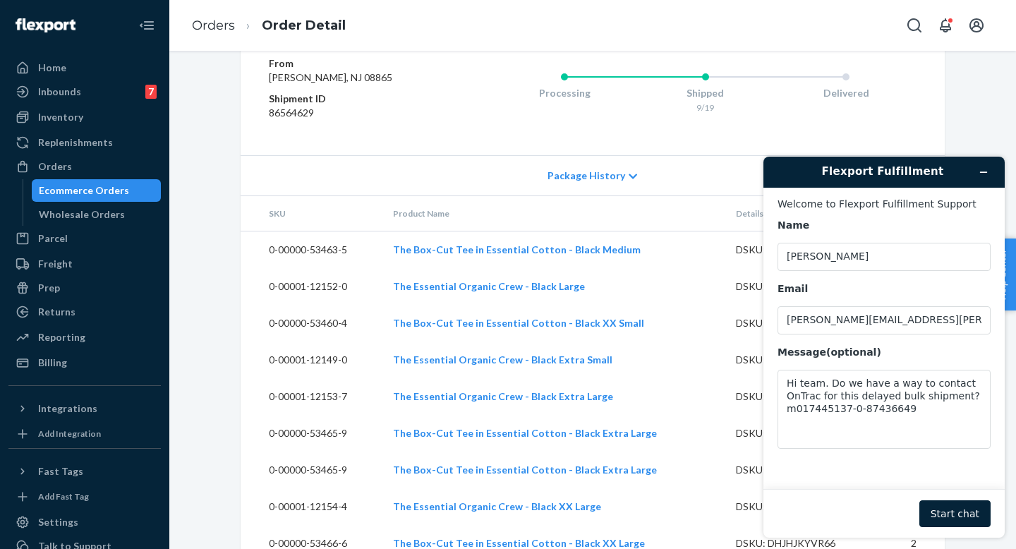
scroll to position [1809, 0]
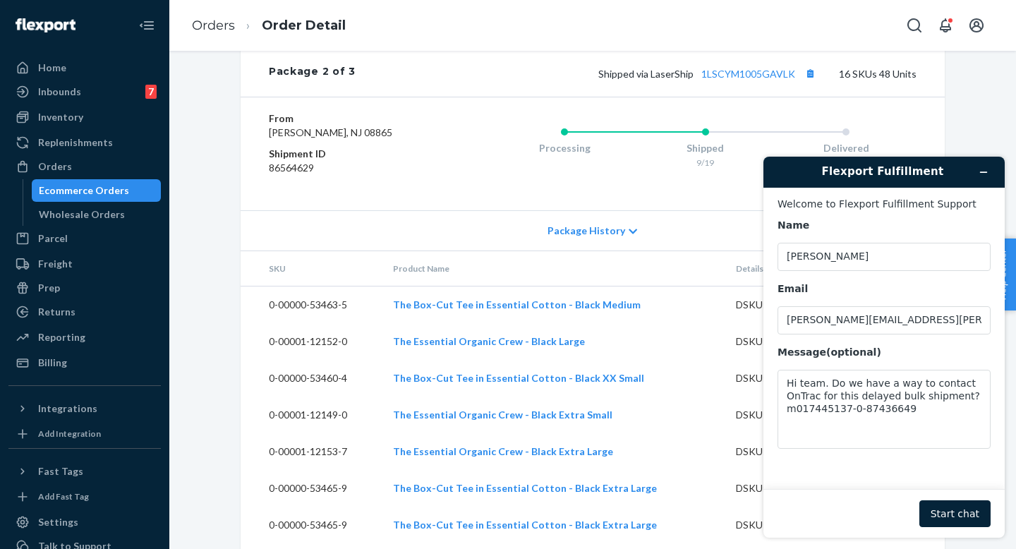
click at [290, 175] on dd "86564629" at bounding box center [353, 168] width 169 height 14
copy dd "86564629"
click at [923, 414] on textarea "Hi team. Do we have a way to contact OnTrac for this delayed bulk shipment? m01…" at bounding box center [884, 409] width 213 height 79
paste textarea "86564629"
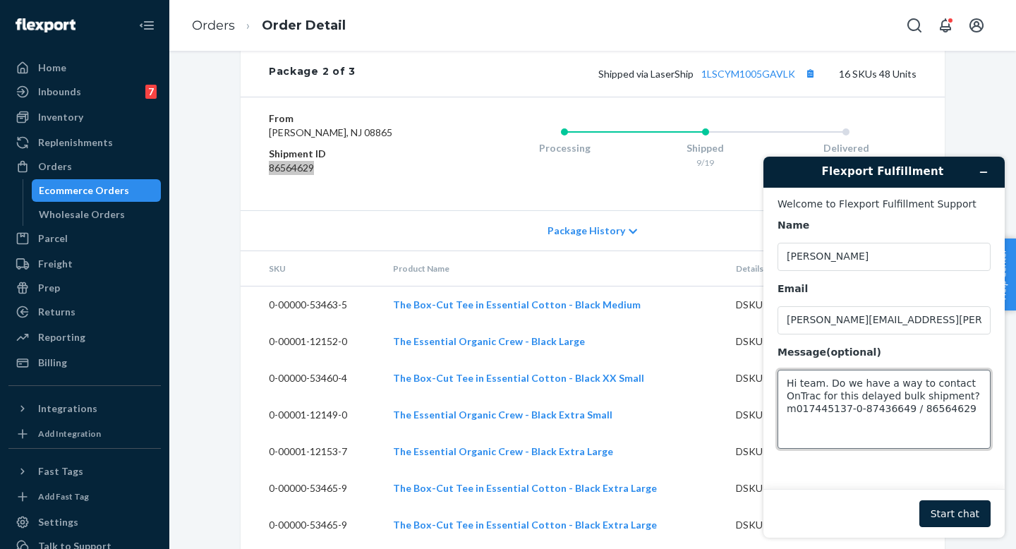
type textarea "Hi team. Do we have a way to contact OnTrac for this delayed bulk shipment? m01…"
click at [962, 517] on button "Start chat" at bounding box center [955, 513] width 71 height 27
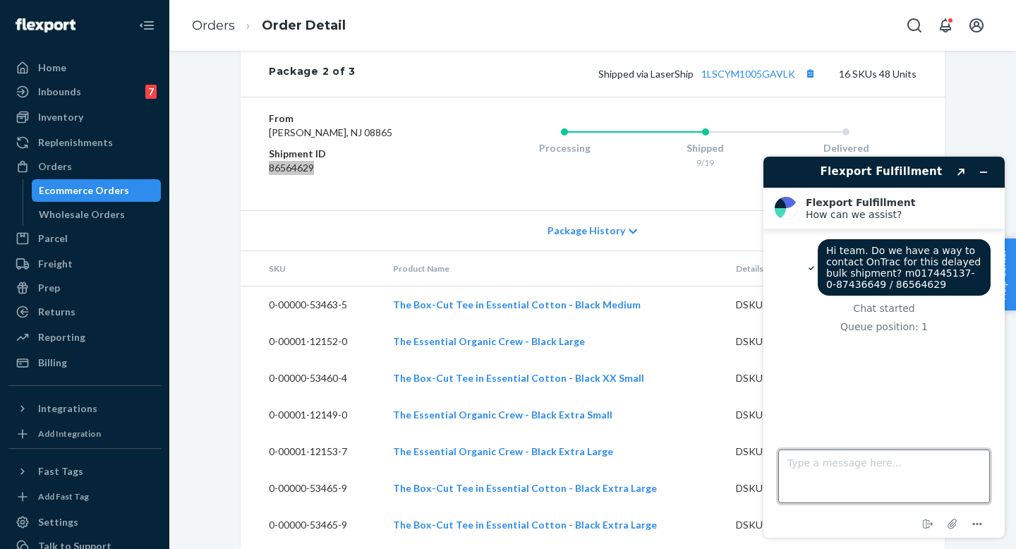
click at [851, 482] on textarea "Type a message here..." at bounding box center [884, 477] width 212 height 54
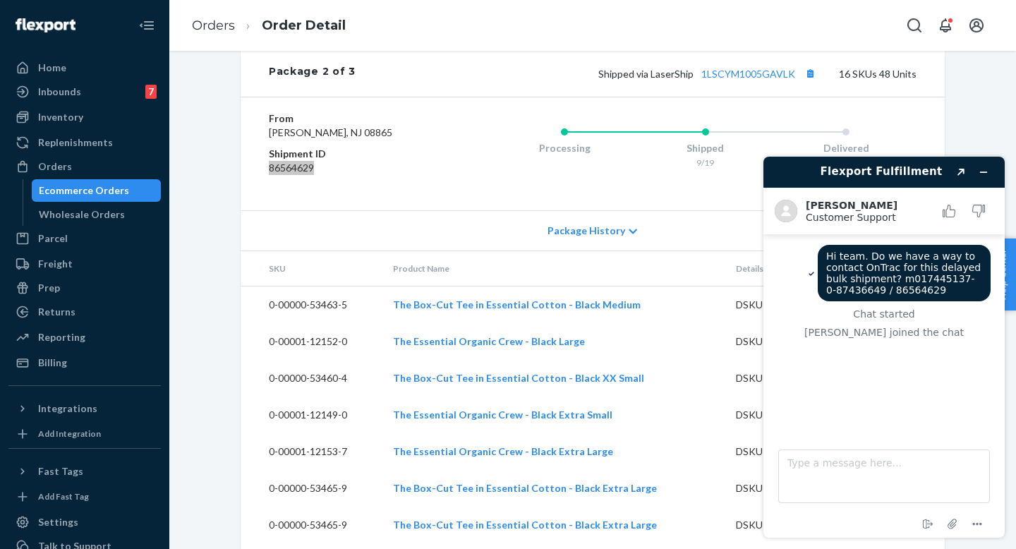
drag, startPoint x: 1011, startPoint y: 356, endPoint x: 1011, endPoint y: 388, distance: 31.8
click at [1005, 388] on div "Flexport Fulfillment Created with Sketch. Kim F. Customer Support Customer Supp…" at bounding box center [884, 347] width 264 height 404
drag, startPoint x: 1011, startPoint y: 366, endPoint x: 1011, endPoint y: 402, distance: 36.0
click at [1005, 402] on div "Flexport Fulfillment Created with Sketch. Kim F. Customer Support Customer Supp…" at bounding box center [884, 347] width 264 height 404
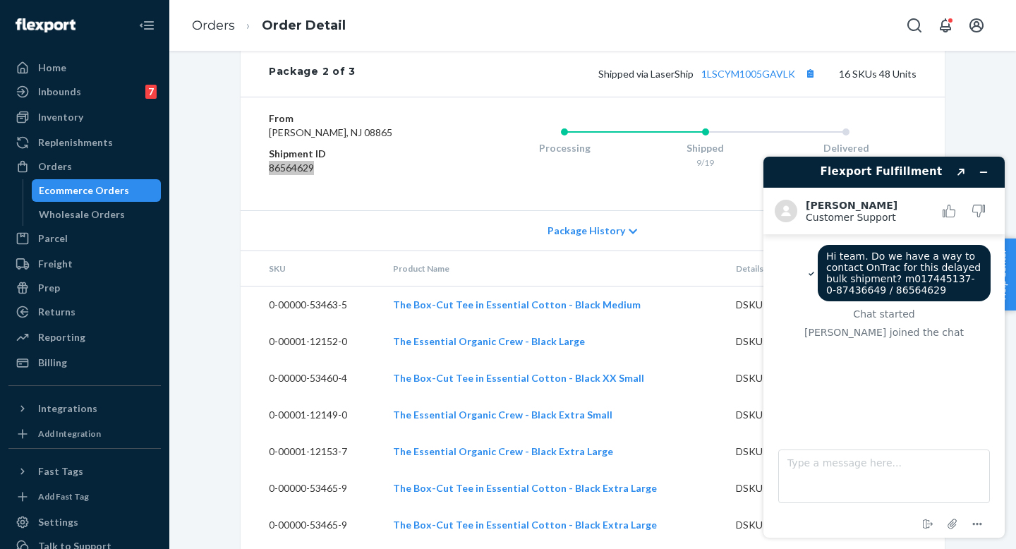
scroll to position [1373, 0]
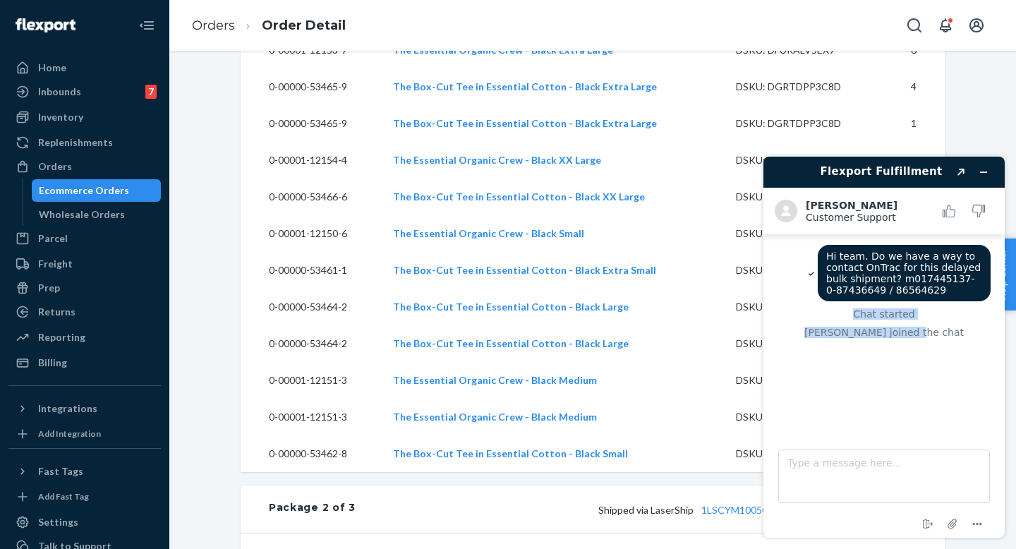
drag, startPoint x: 1011, startPoint y: 305, endPoint x: 1011, endPoint y: 341, distance: 36.0
click at [1005, 341] on div "Flexport Fulfillment Created with Sketch. Kim F. Customer Support Customer Supp…" at bounding box center [884, 347] width 264 height 404
click at [1005, 324] on div "Flexport Fulfillment Created with Sketch. Kim F. Customer Support Customer Supp…" at bounding box center [884, 347] width 264 height 404
drag, startPoint x: 1011, startPoint y: 320, endPoint x: 1012, endPoint y: 356, distance: 36.0
click at [1005, 356] on div "Flexport Fulfillment Created with Sketch. Kim F. Customer Support Customer Supp…" at bounding box center [884, 347] width 264 height 404
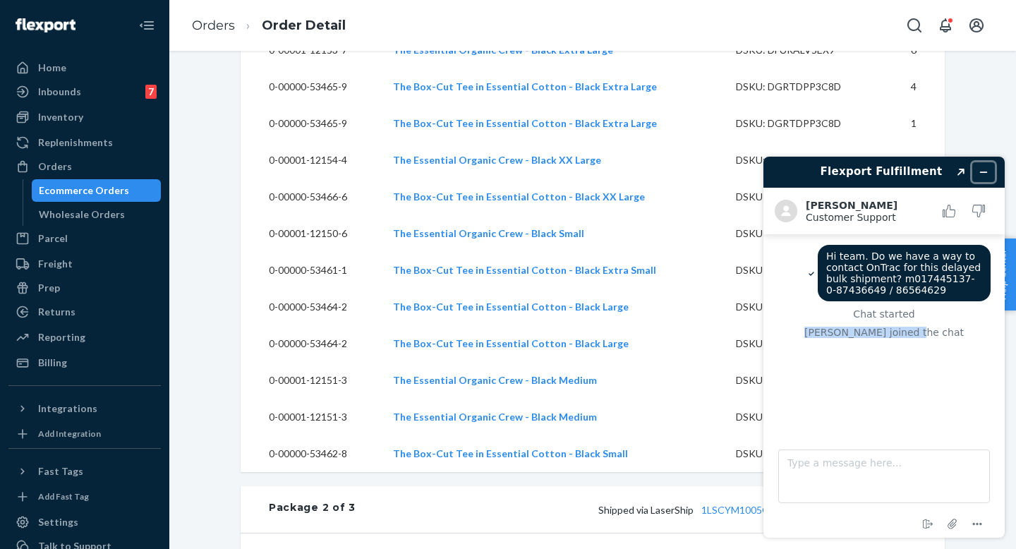
click at [980, 163] on button "Minimize widget" at bounding box center [984, 172] width 23 height 20
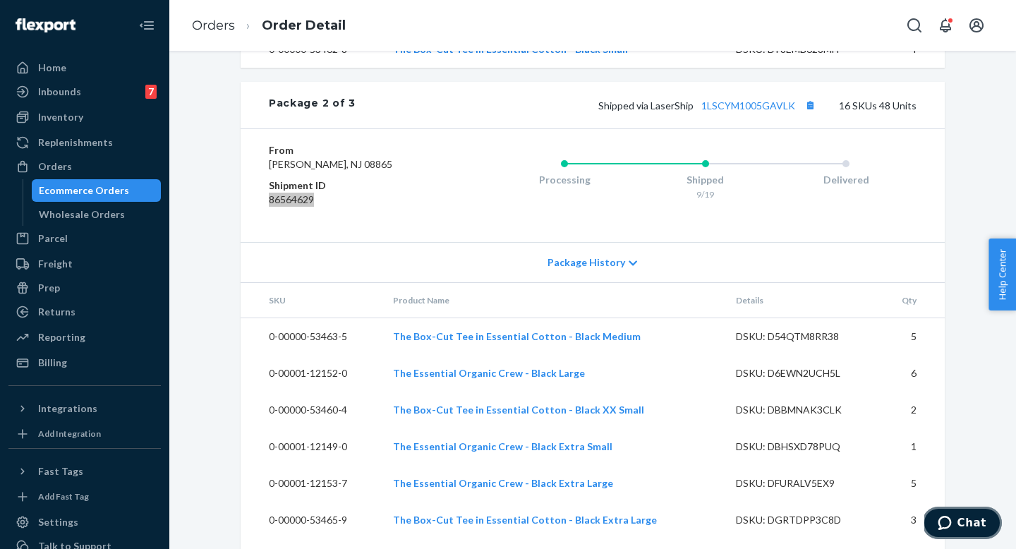
scroll to position [1775, 0]
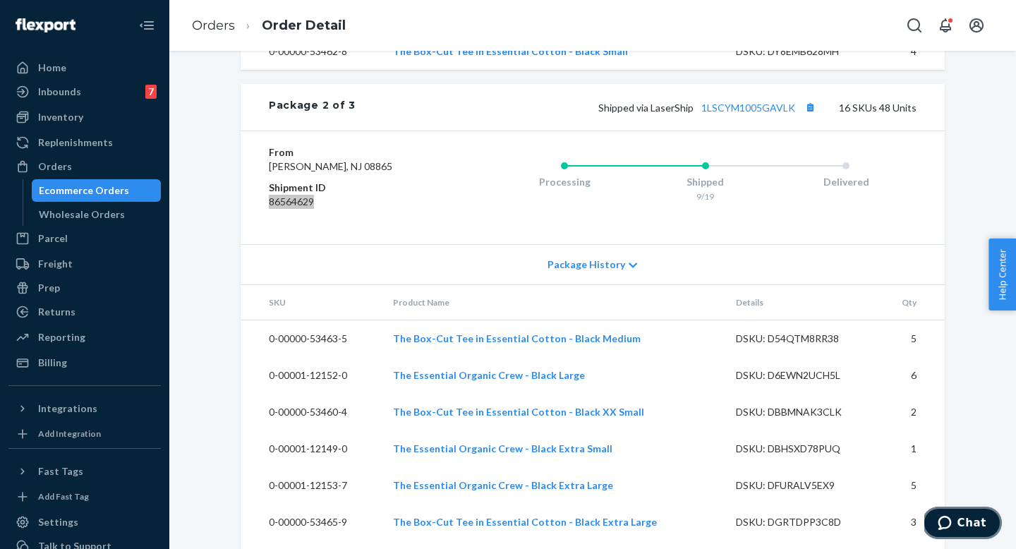
click at [968, 522] on span "Chat" at bounding box center [972, 523] width 29 height 13
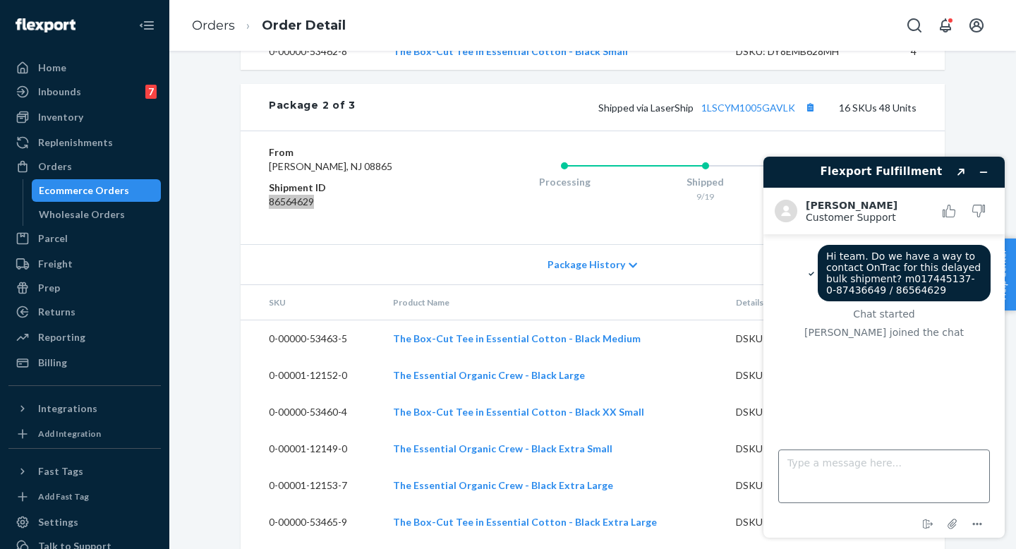
click at [865, 467] on textarea "Type a message here..." at bounding box center [884, 477] width 212 height 54
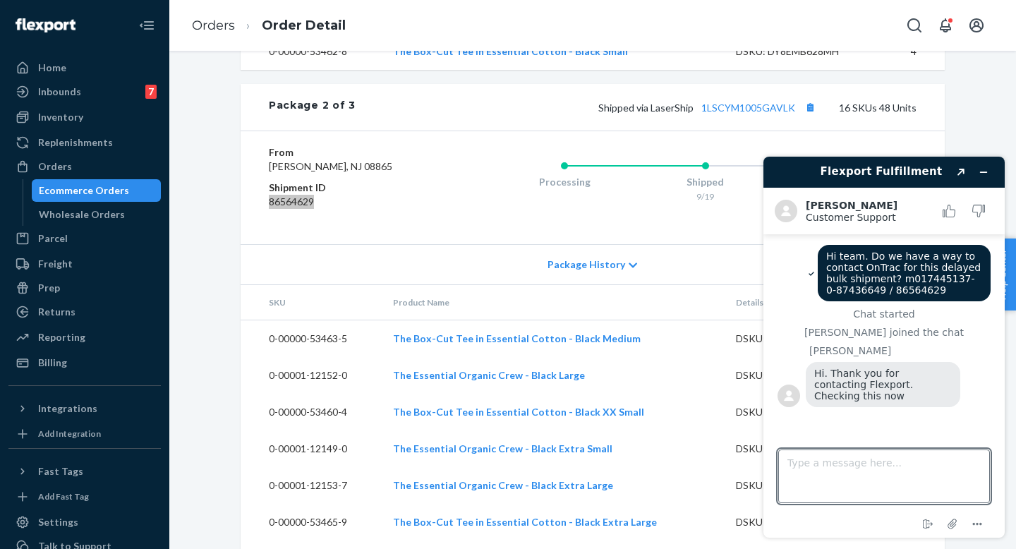
click at [806, 150] on div "Flexport Fulfillment Created with Sketch. Kim F. Customer Support Customer Supp…" at bounding box center [884, 347] width 264 height 404
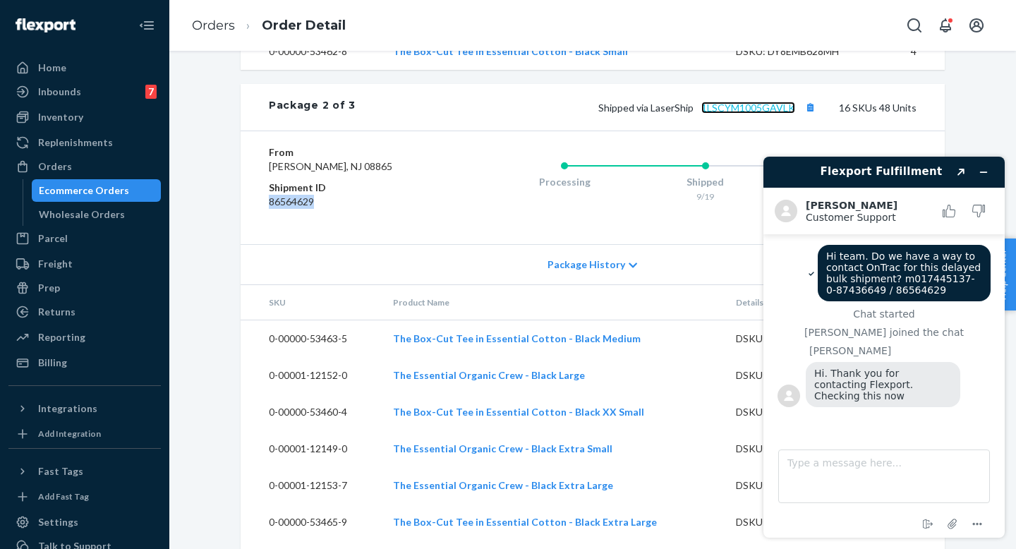
click at [736, 114] on link "1LSCYM1005GAVLK" at bounding box center [749, 108] width 94 height 12
click at [829, 469] on textarea "Type a message here..." at bounding box center [884, 477] width 212 height 54
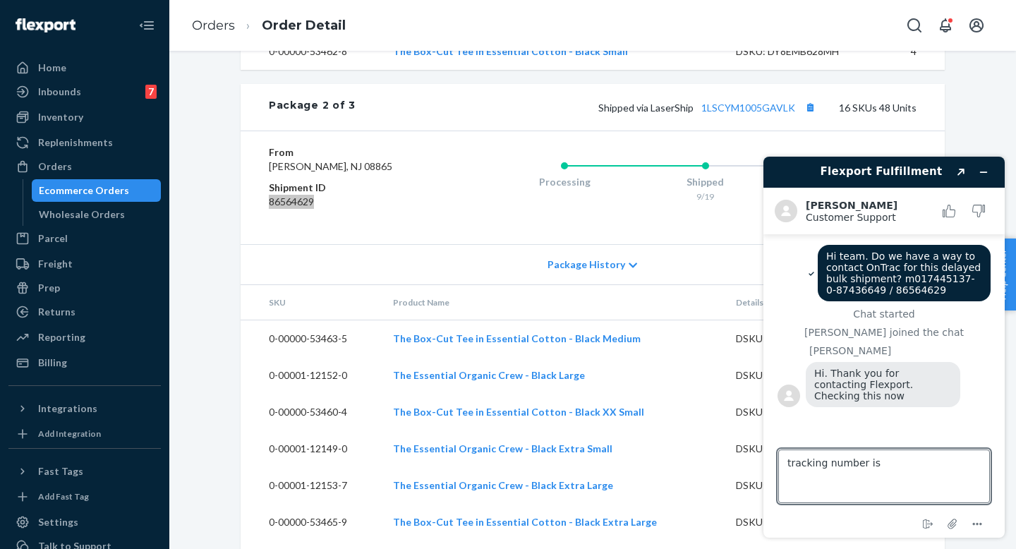
type textarea "tracking number is 1LSCYM1005GAVLK"
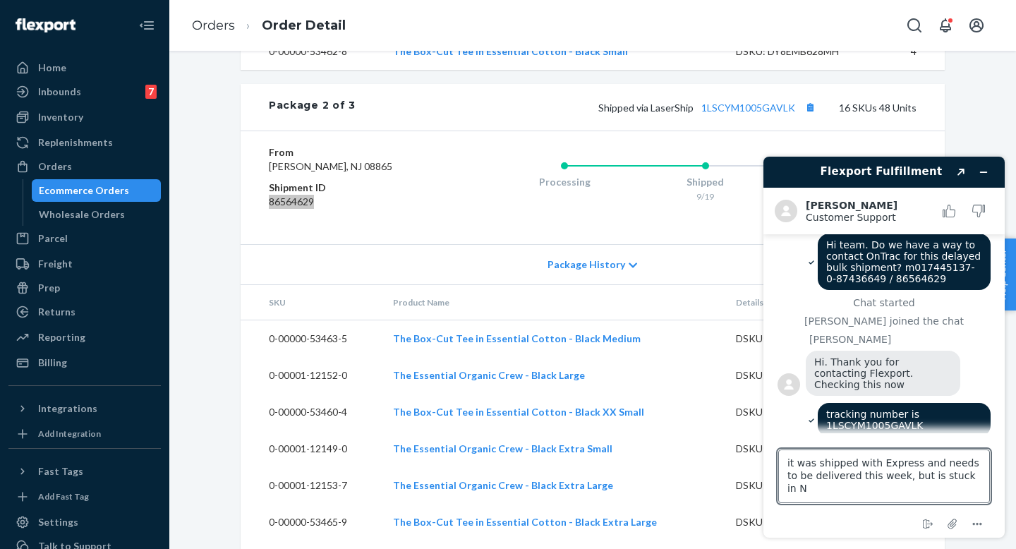
type textarea "it was shipped with Express and needs to be delivered this week, but is stuck i…"
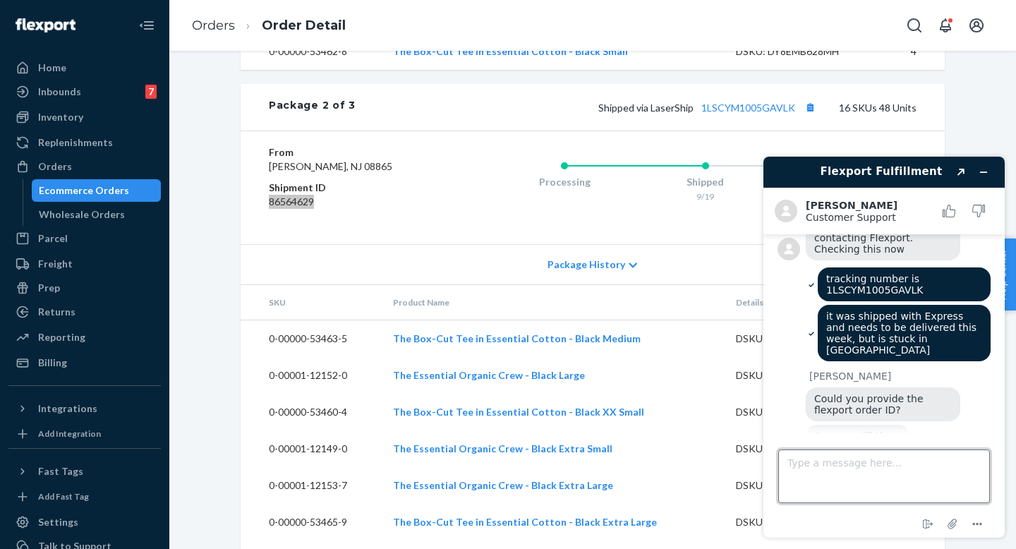
scroll to position [184, 0]
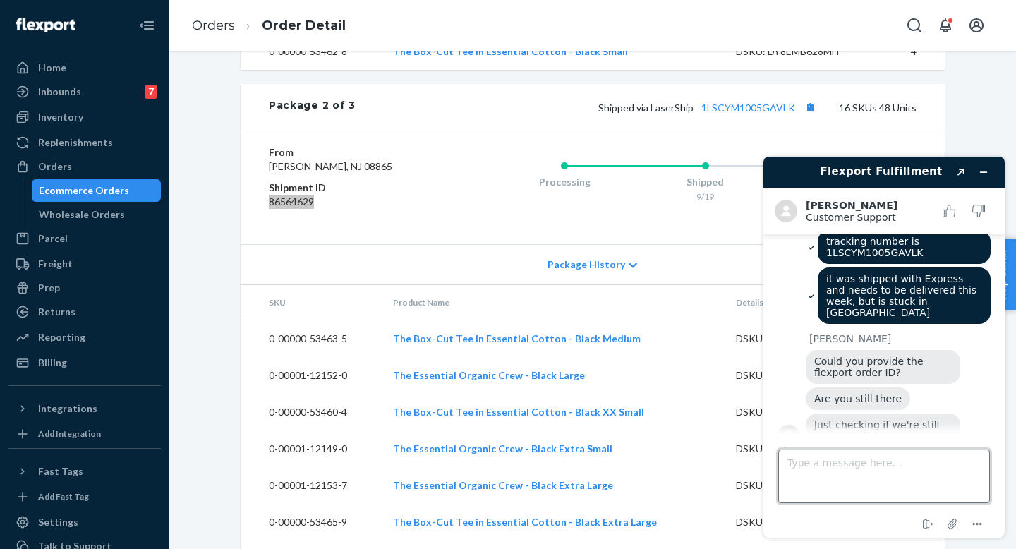
click at [920, 462] on textarea "Type a message here..." at bounding box center [884, 477] width 212 height 54
click at [283, 209] on dd "86564629" at bounding box center [353, 202] width 169 height 14
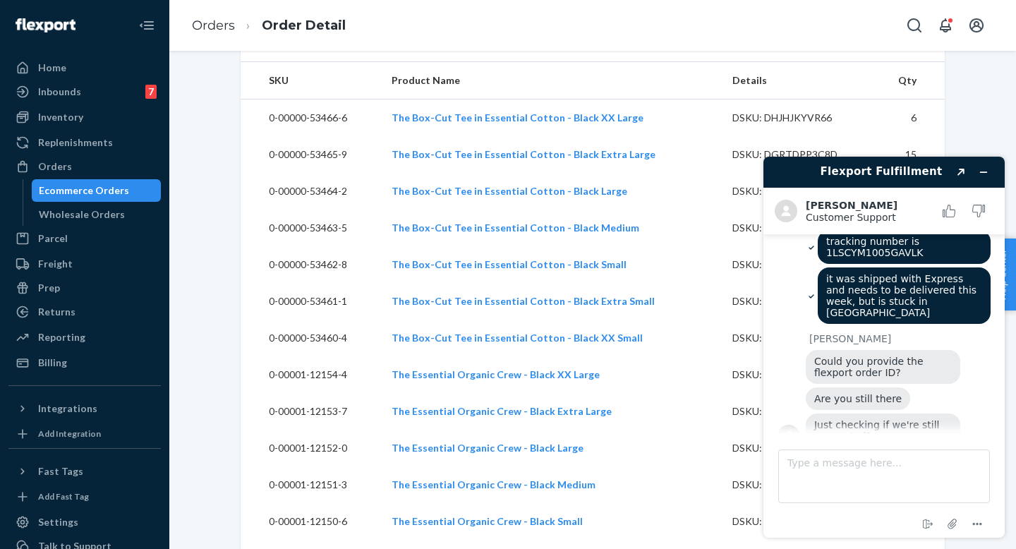
scroll to position [31, 0]
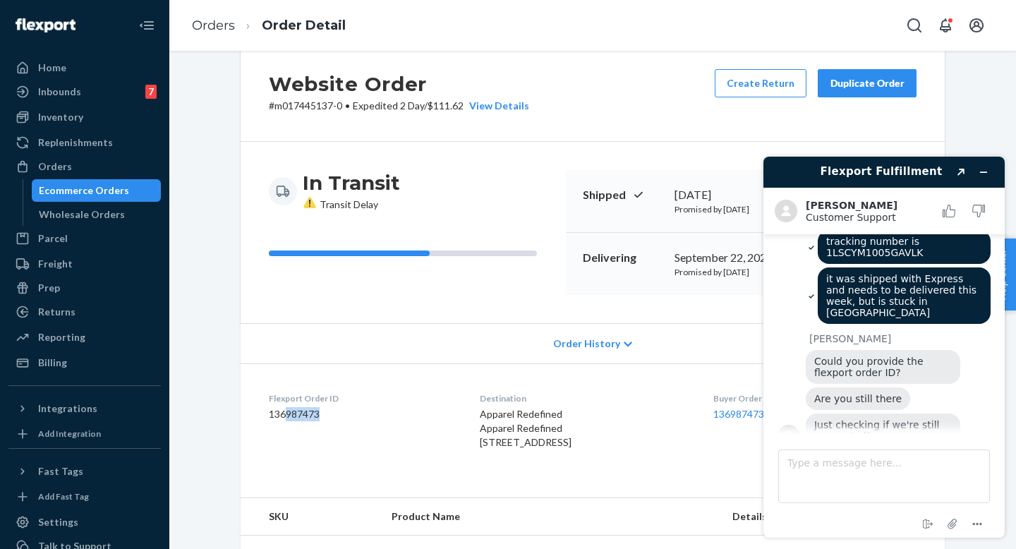
click at [282, 421] on div "Flexport Order ID 136987473" at bounding box center [363, 423] width 188 height 63
click at [282, 421] on dd "136987473" at bounding box center [363, 414] width 188 height 14
click at [277, 416] on dd "136987473" at bounding box center [363, 414] width 188 height 14
copy dd "136987473"
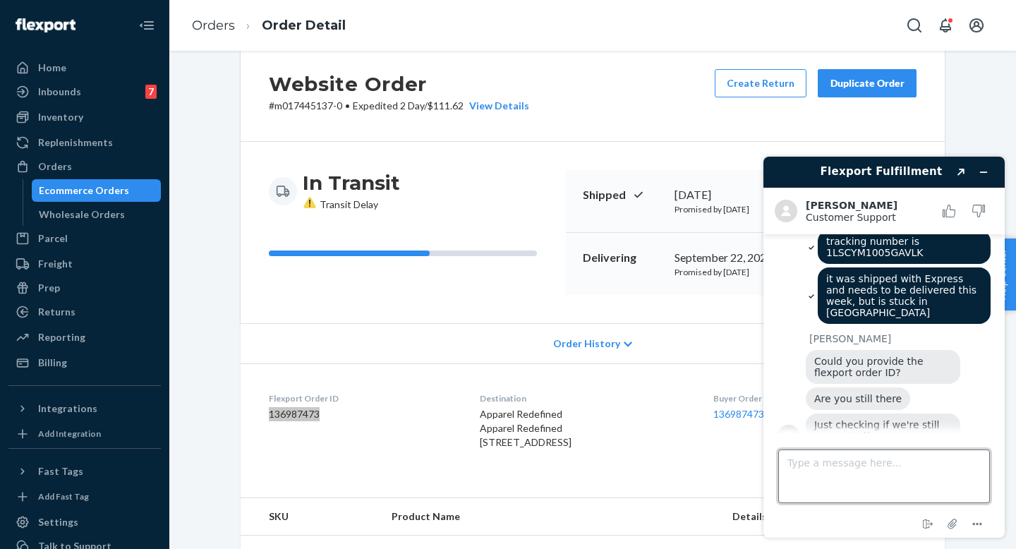
click at [851, 474] on textarea "Type a message here..." at bounding box center [884, 477] width 212 height 54
paste textarea "136987473"
type textarea "136987473"
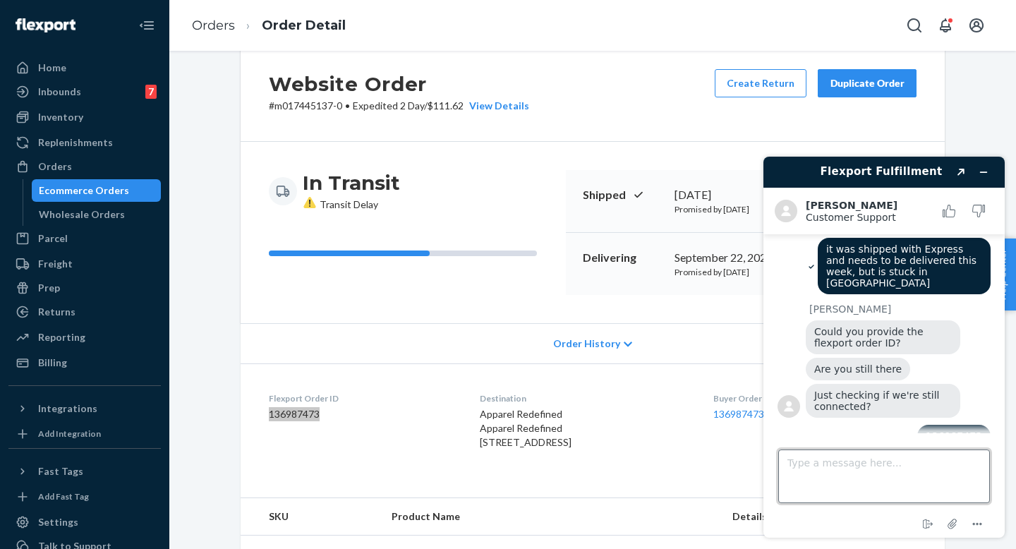
scroll to position [409, 0]
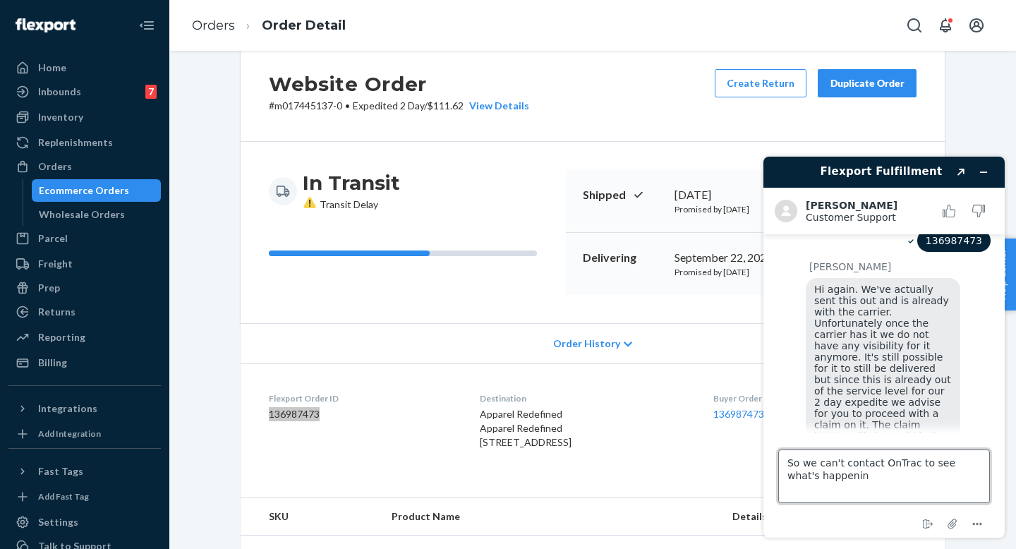
type textarea "So we can't contact OnTrac to see what's happening"
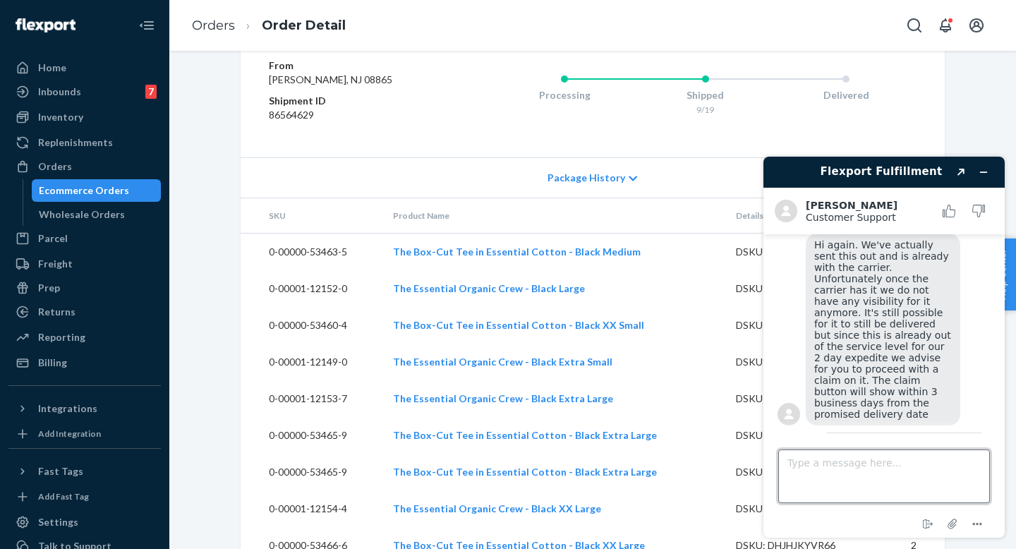
scroll to position [1850, 0]
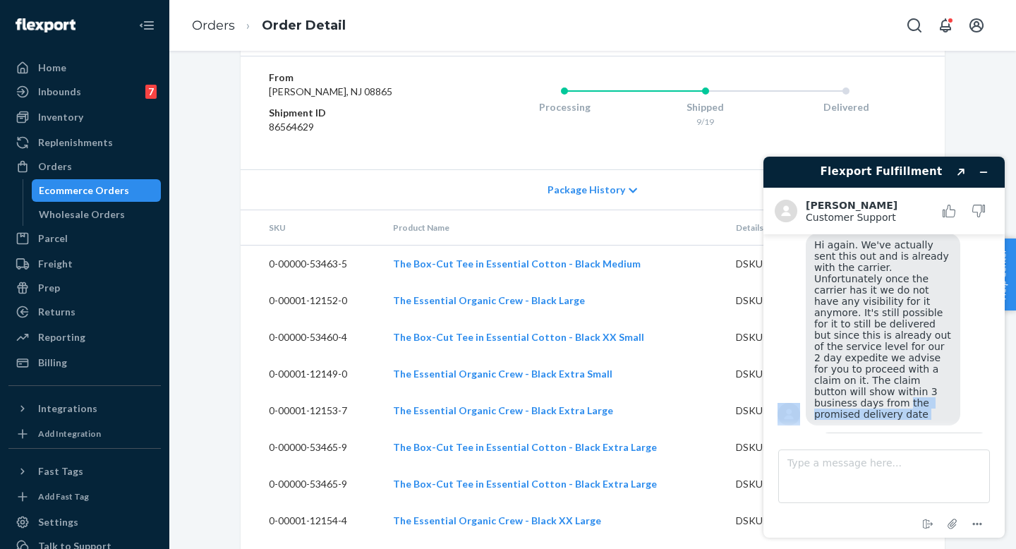
drag, startPoint x: 1012, startPoint y: 362, endPoint x: 1012, endPoint y: 411, distance: 48.7
click at [1005, 411] on div "Flexport Fulfillment Created with Sketch. Kim F. Customer Support Customer Supp…" at bounding box center [884, 347] width 264 height 404
click at [1005, 387] on div "Flexport Fulfillment Created with Sketch. Kim F. Customer Support Customer Supp…" at bounding box center [884, 347] width 264 height 404
click at [1005, 373] on div "Flexport Fulfillment Created with Sketch. Kim F. Customer Support Customer Supp…" at bounding box center [884, 347] width 264 height 404
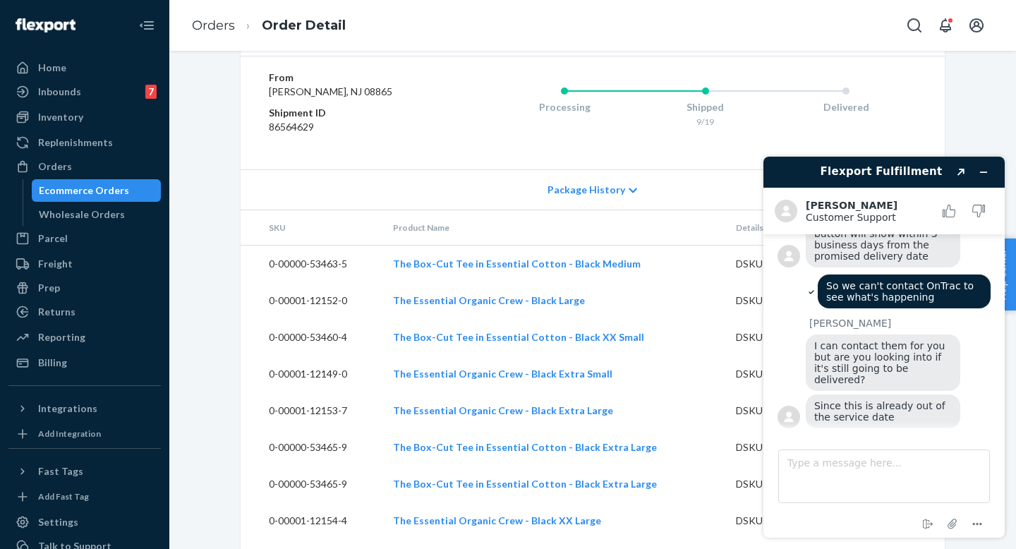
scroll to position [788, 0]
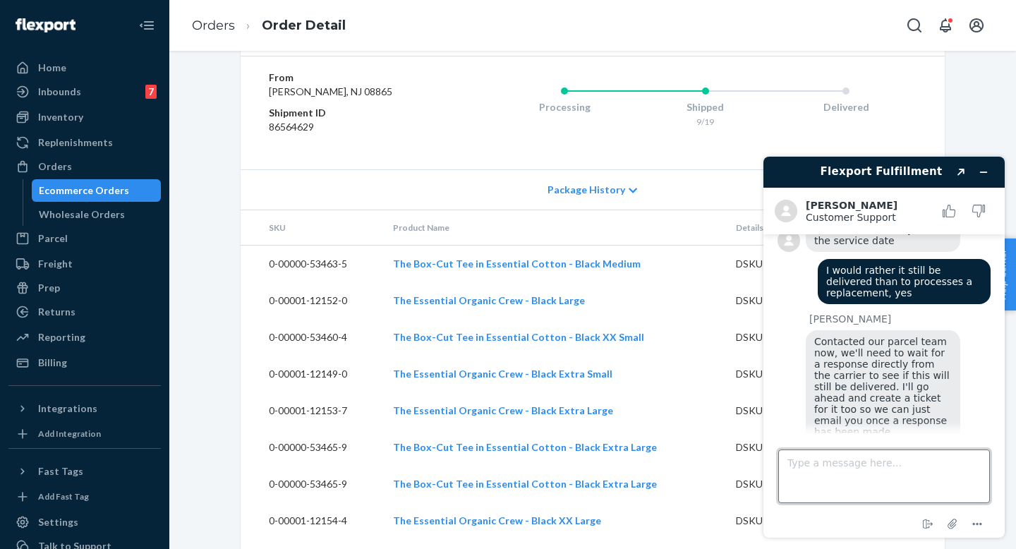
click at [920, 469] on textarea "Type a message here..." at bounding box center [884, 477] width 212 height 54
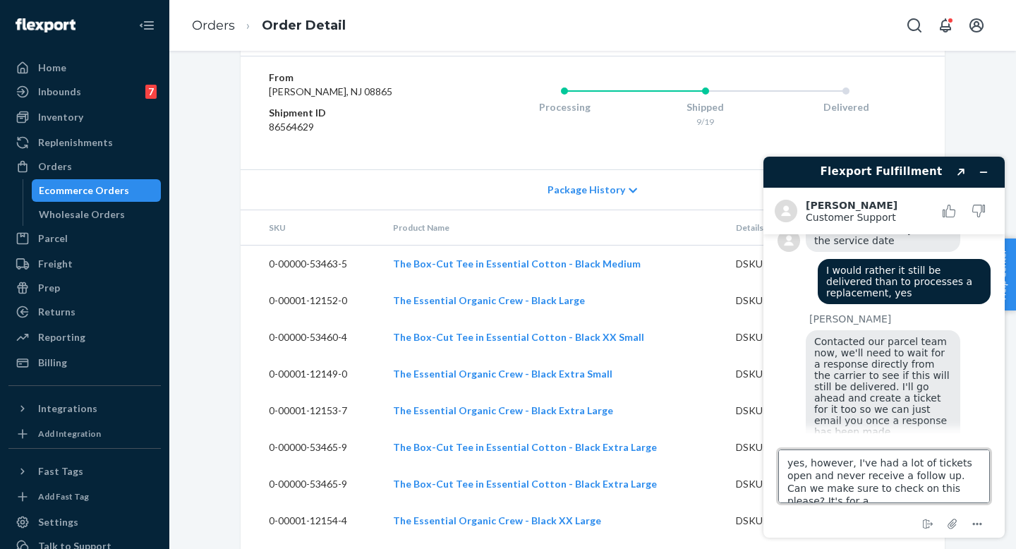
scroll to position [5, 0]
type textarea "yes, however, I've had a lot of tickets open and never receive a follow up. Can…"
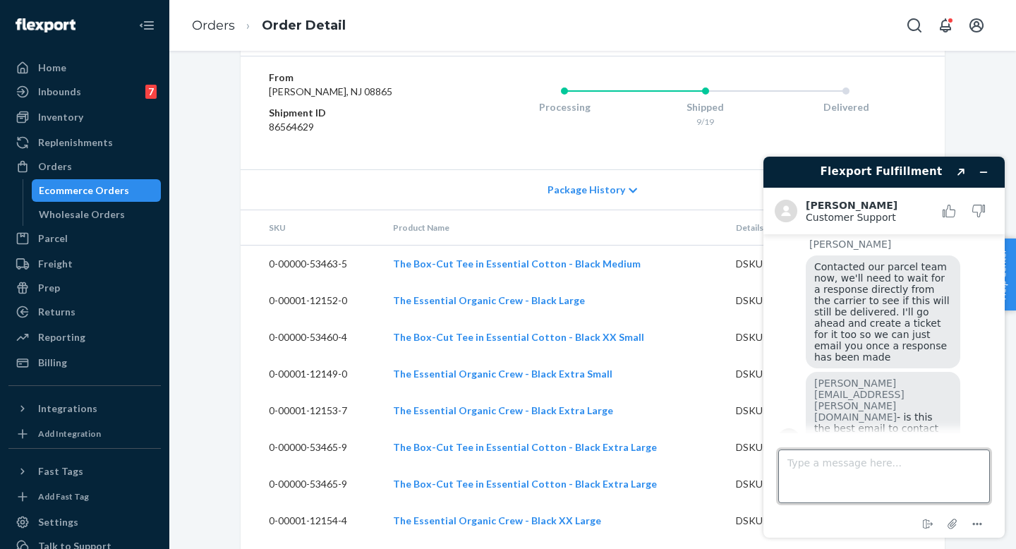
scroll to position [1037, 0]
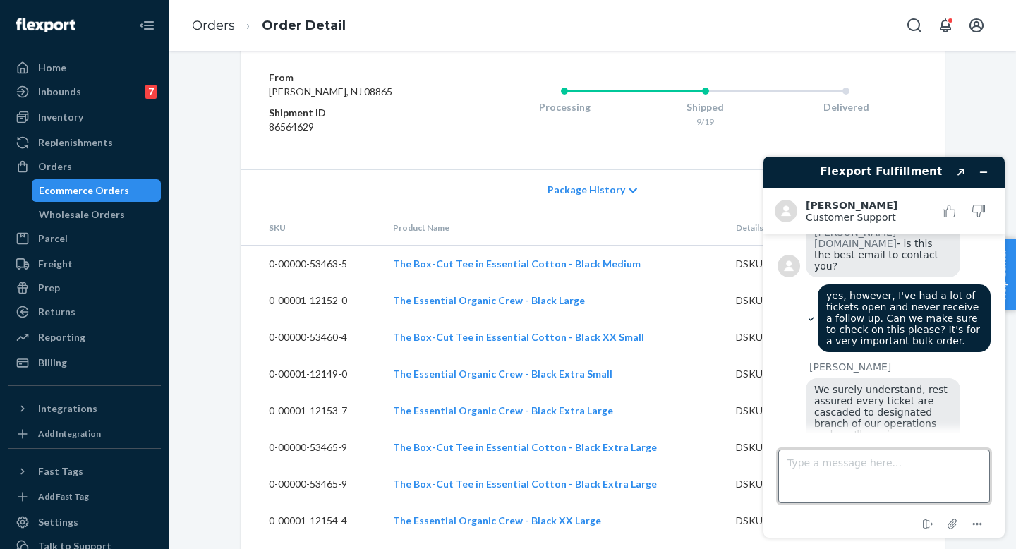
click at [898, 470] on textarea "Type a message here..." at bounding box center [884, 477] width 212 height 54
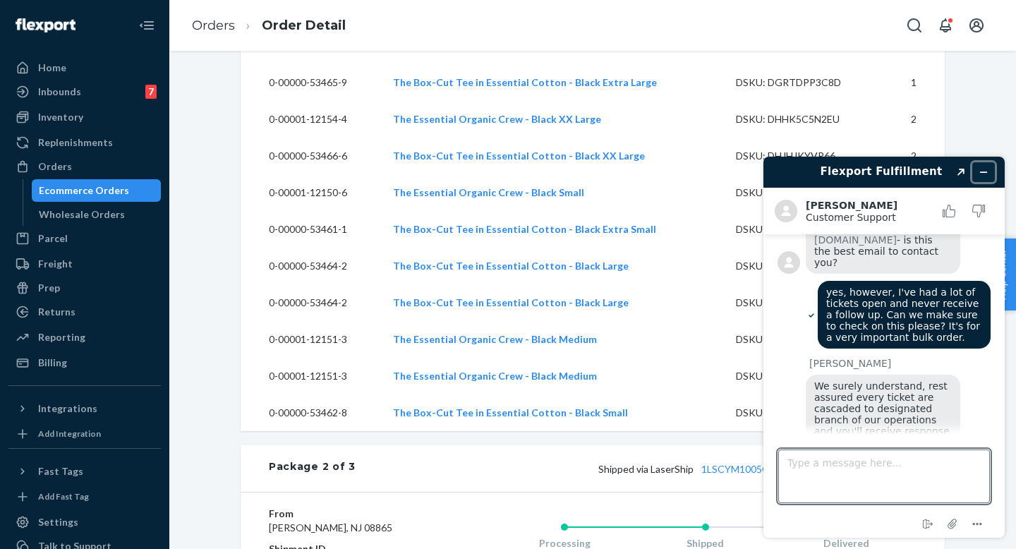
click at [985, 172] on icon "Minimize widget" at bounding box center [984, 172] width 10 height 10
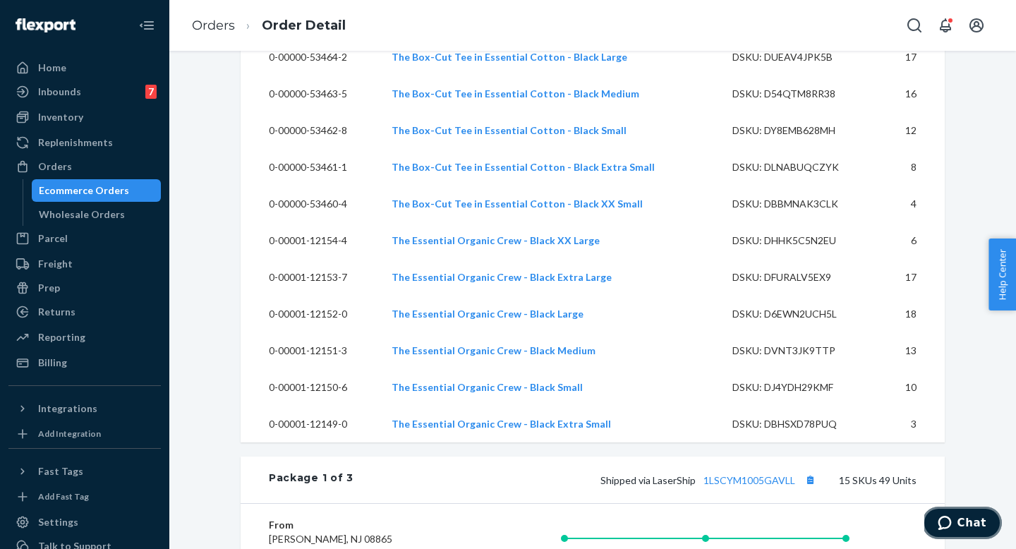
scroll to position [0, 0]
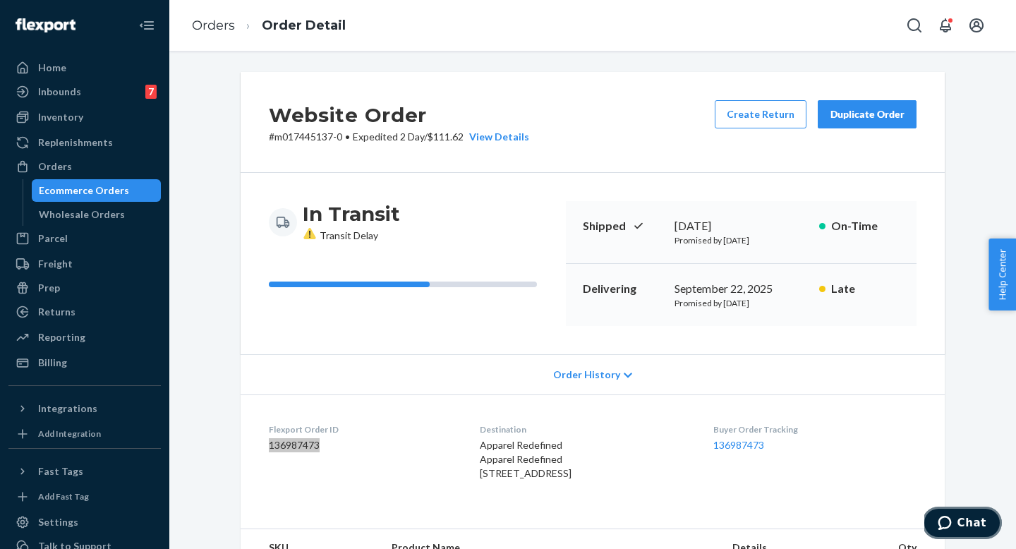
click at [956, 524] on span "Chat" at bounding box center [948, 523] width 20 height 14
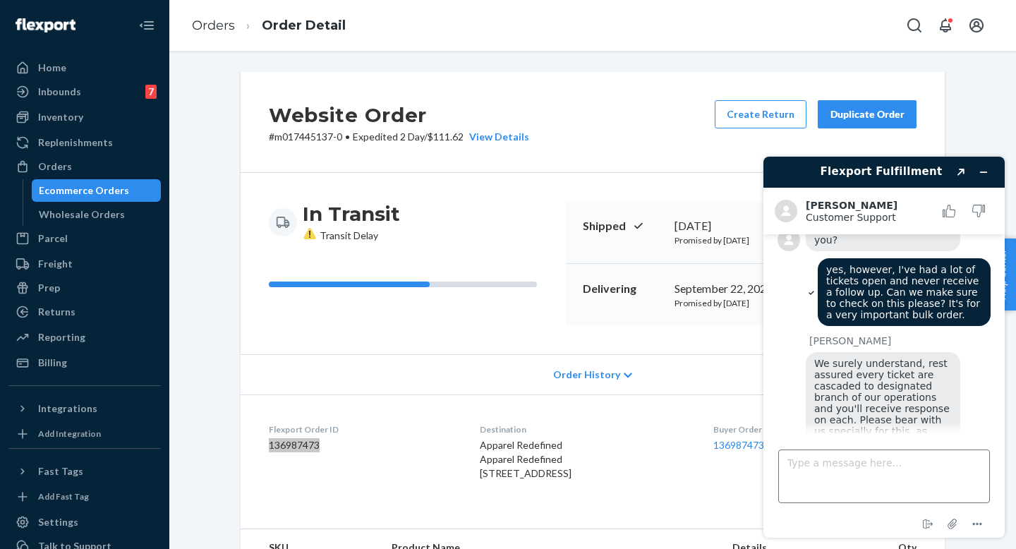
click at [853, 468] on textarea "Type a message here..." at bounding box center [884, 477] width 212 height 54
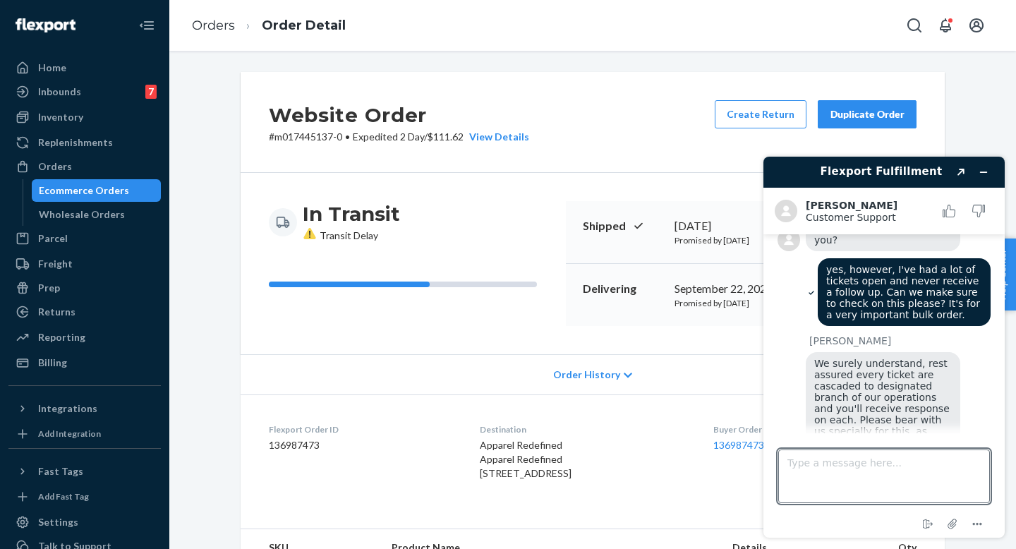
click at [311, 139] on p "# m017445137-0 • Expedited 2 Day / $111.62 View Details" at bounding box center [399, 137] width 260 height 14
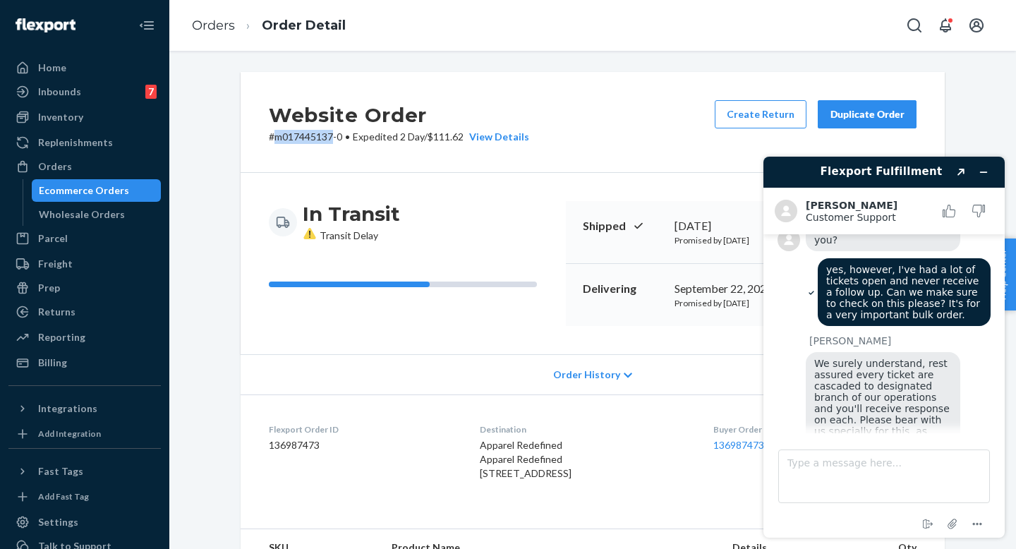
click at [311, 139] on p "# m017445137-0 • Expedited 2 Day / $111.62 View Details" at bounding box center [399, 137] width 260 height 14
copy p "m017445137"
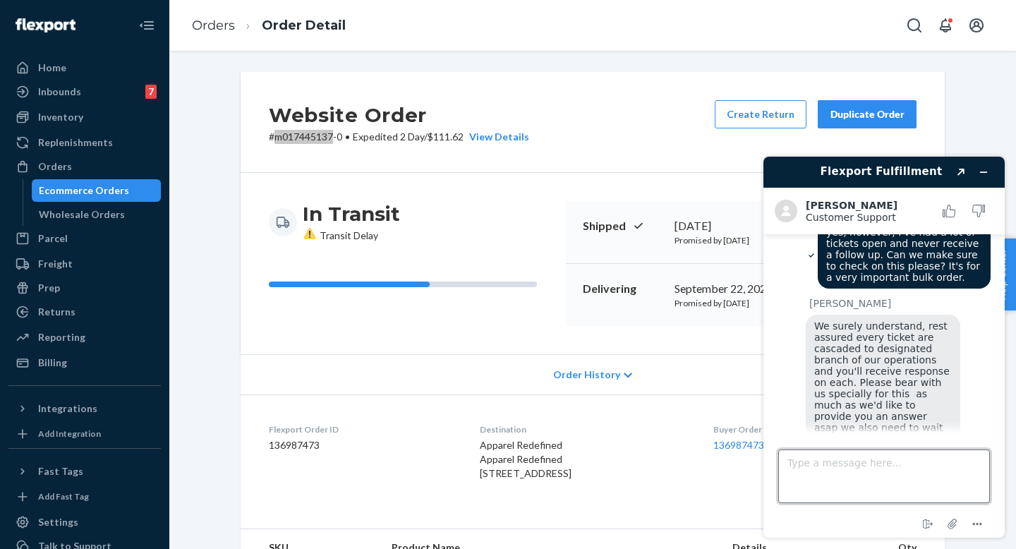
click at [901, 475] on textarea "Type a message here..." at bounding box center [884, 477] width 212 height 54
type textarea "no thank you"
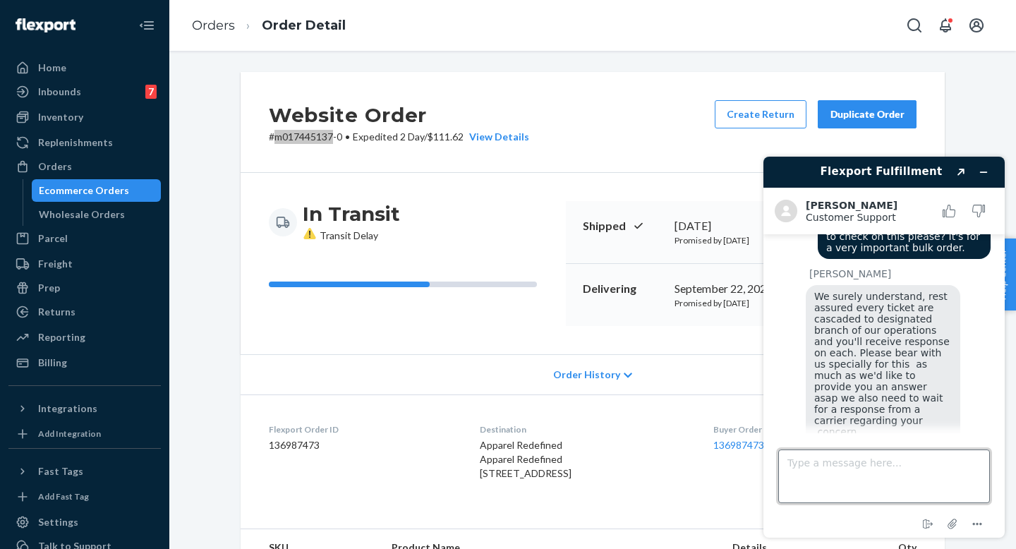
scroll to position [1130, 0]
click at [982, 170] on icon "Minimize widget" at bounding box center [984, 172] width 10 height 10
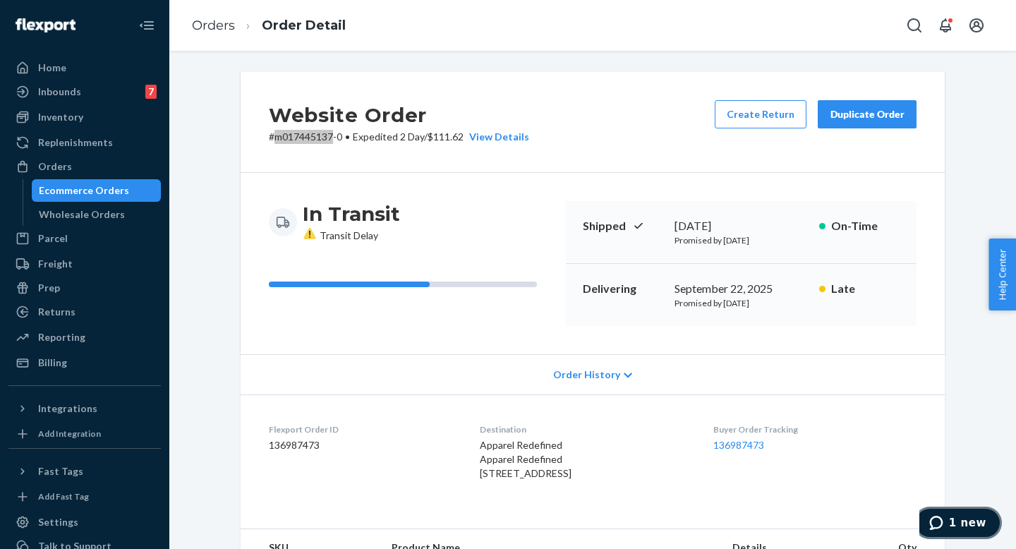
click at [958, 531] on button "1 new" at bounding box center [958, 523] width 88 height 32
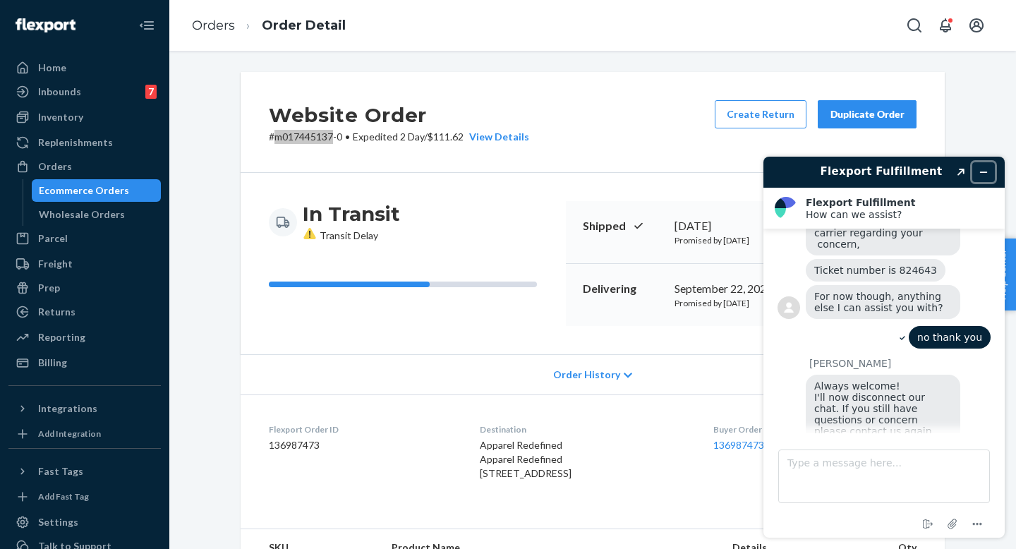
click at [987, 172] on icon "Minimize widget" at bounding box center [984, 172] width 6 height 0
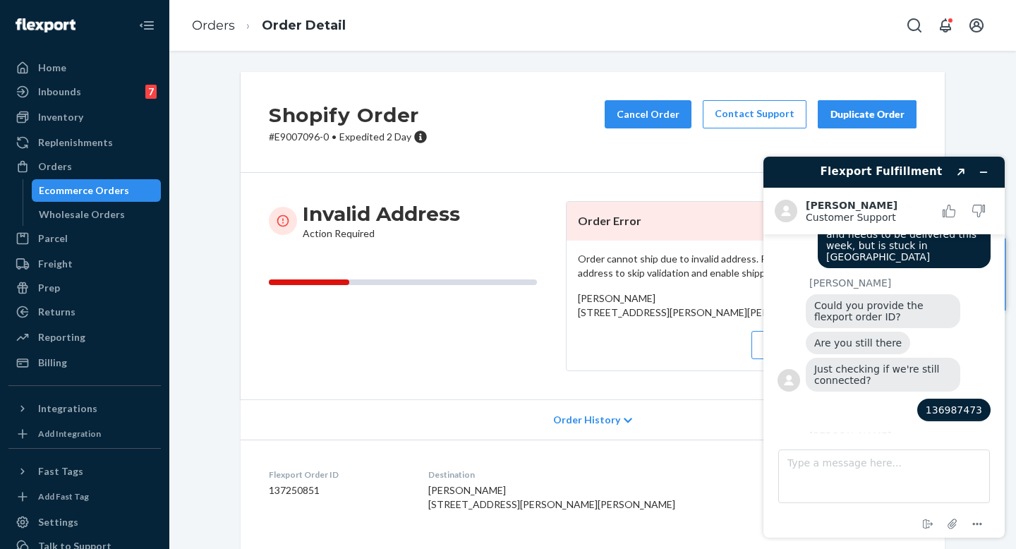
scroll to position [413, 0]
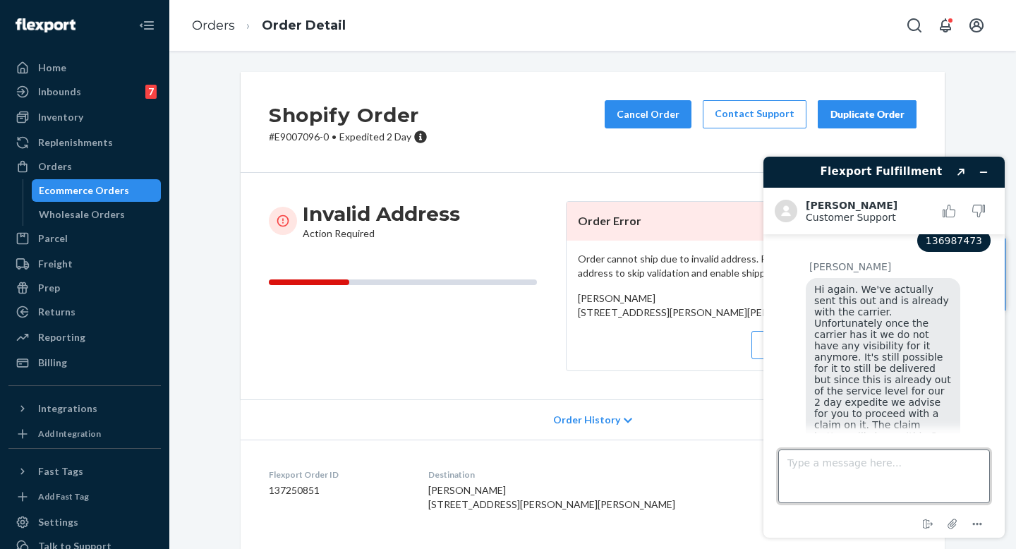
click at [842, 474] on textarea "Type a message here..." at bounding box center [884, 477] width 212 height 54
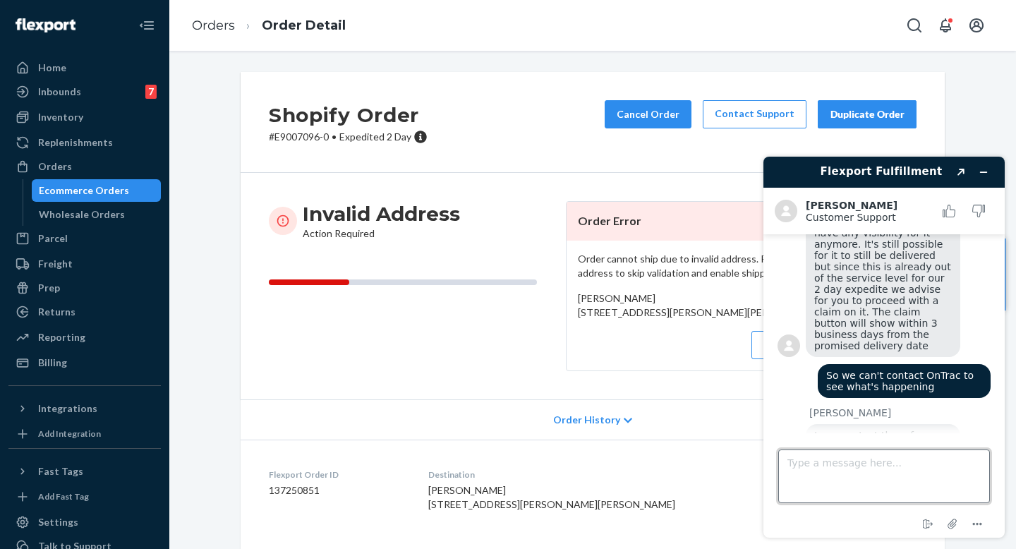
click at [877, 471] on textarea "Type a message here..." at bounding box center [884, 477] width 212 height 54
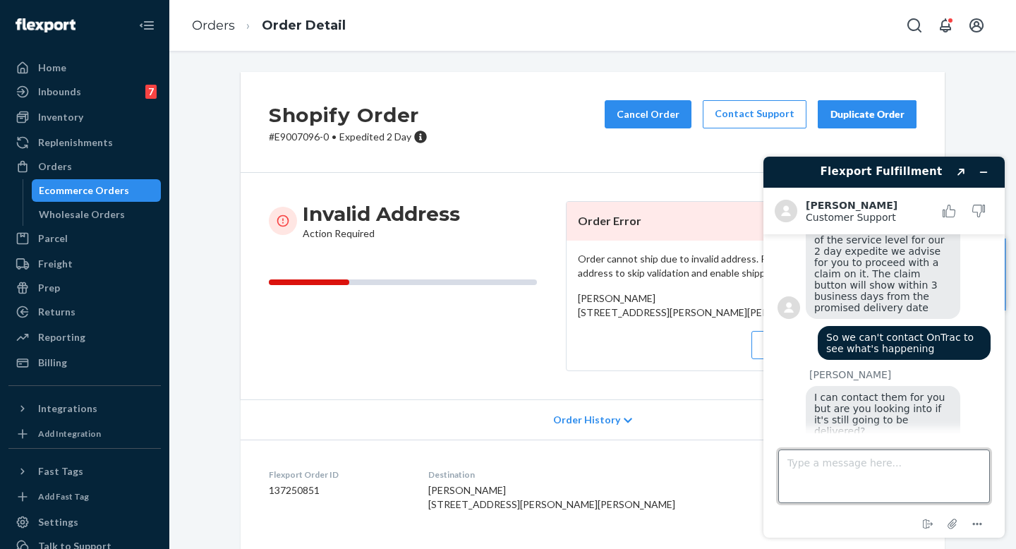
scroll to position [563, 0]
type textarea "I"
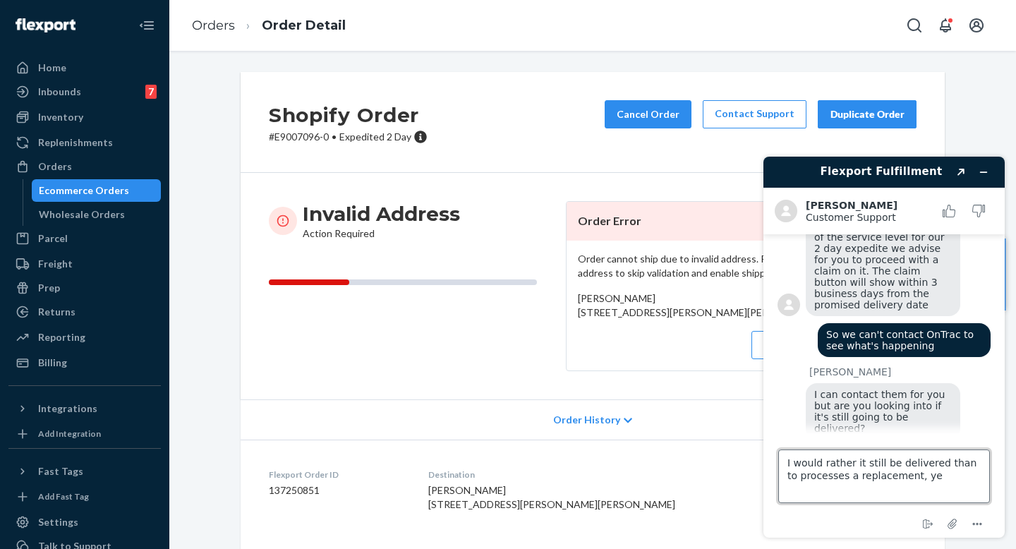
type textarea "I would rather it still be delivered than to processes a replacement, yes"
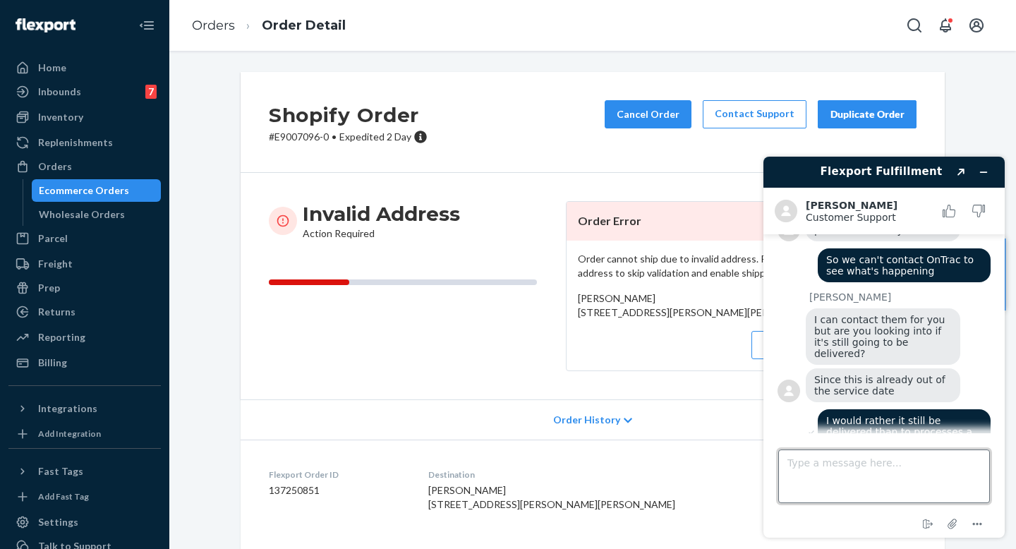
scroll to position [615, 0]
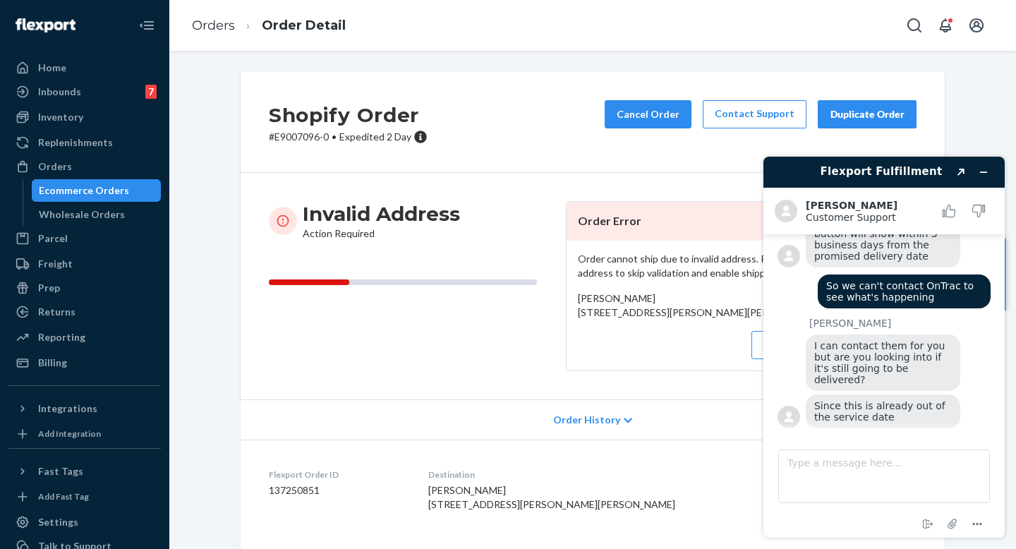
drag, startPoint x: 686, startPoint y: 335, endPoint x: 567, endPoint y: 311, distance: 121.5
click at [567, 311] on div "Order cannot ship due to invalid address. Please update or confirm the address …" at bounding box center [741, 306] width 349 height 130
copy span "[STREET_ADDRESS][PERSON_NAME][PERSON_NAME]"
click at [665, 311] on div "[PERSON_NAME] [STREET_ADDRESS][PERSON_NAME][PERSON_NAME]" at bounding box center [741, 305] width 327 height 28
drag, startPoint x: 687, startPoint y: 331, endPoint x: 567, endPoint y: 310, distance: 121.1
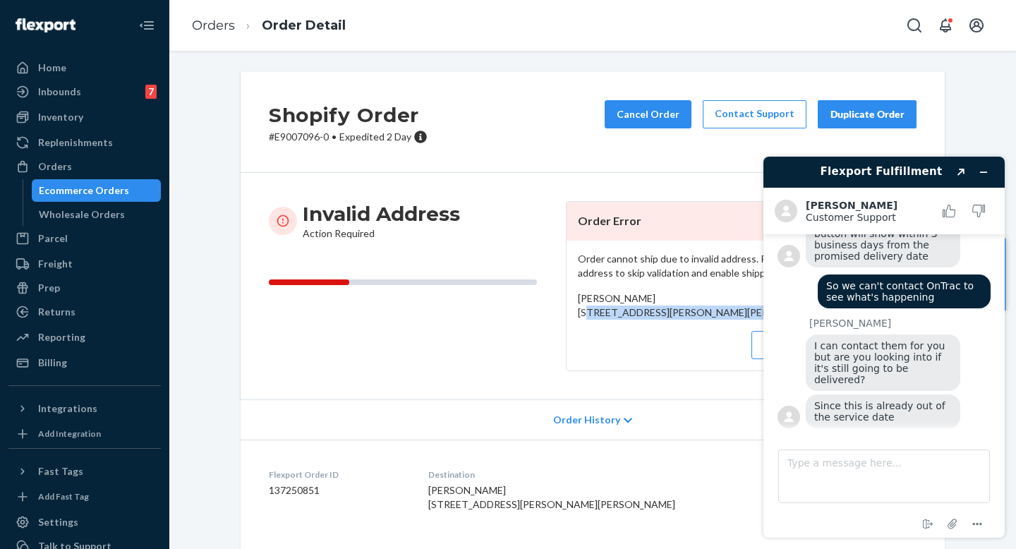
click at [567, 310] on div "Order cannot ship due to invalid address. Please update or confirm the address …" at bounding box center [741, 306] width 349 height 130
copy span "[STREET_ADDRESS][PERSON_NAME][PERSON_NAME]"
click at [987, 174] on icon "Minimize widget" at bounding box center [984, 172] width 10 height 10
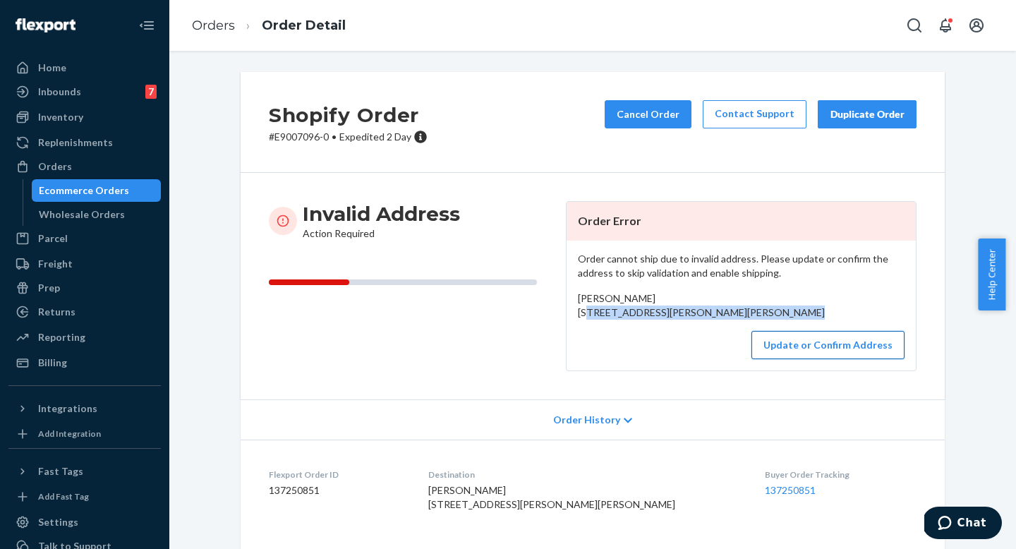
click at [829, 359] on button "Update or Confirm Address" at bounding box center [828, 345] width 153 height 28
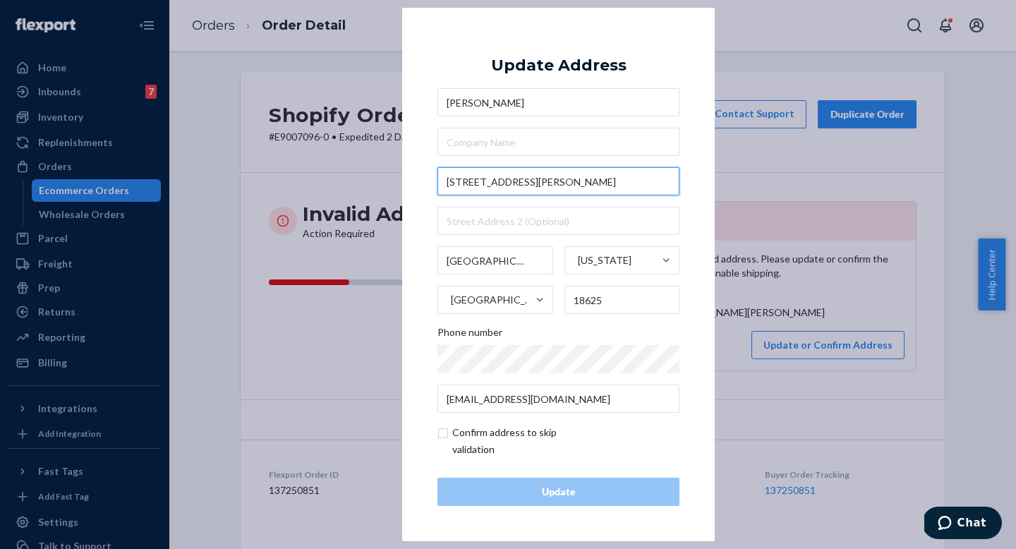
click at [537, 181] on input "[STREET_ADDRESS][PERSON_NAME]" at bounding box center [559, 181] width 242 height 28
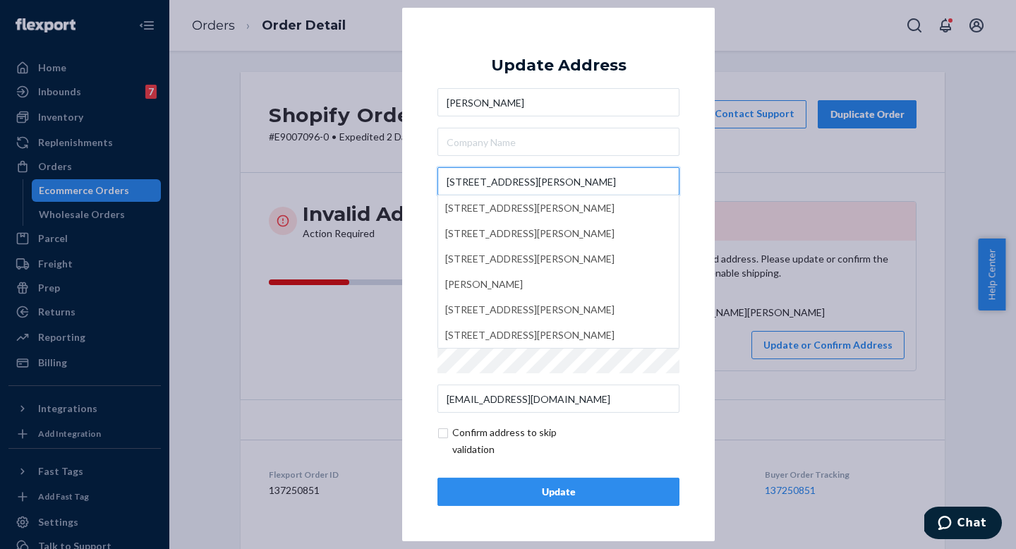
click at [536, 181] on input "[STREET_ADDRESS][PERSON_NAME]" at bounding box center [559, 181] width 242 height 28
type input "[STREET_ADDRESS][PERSON_NAME]"
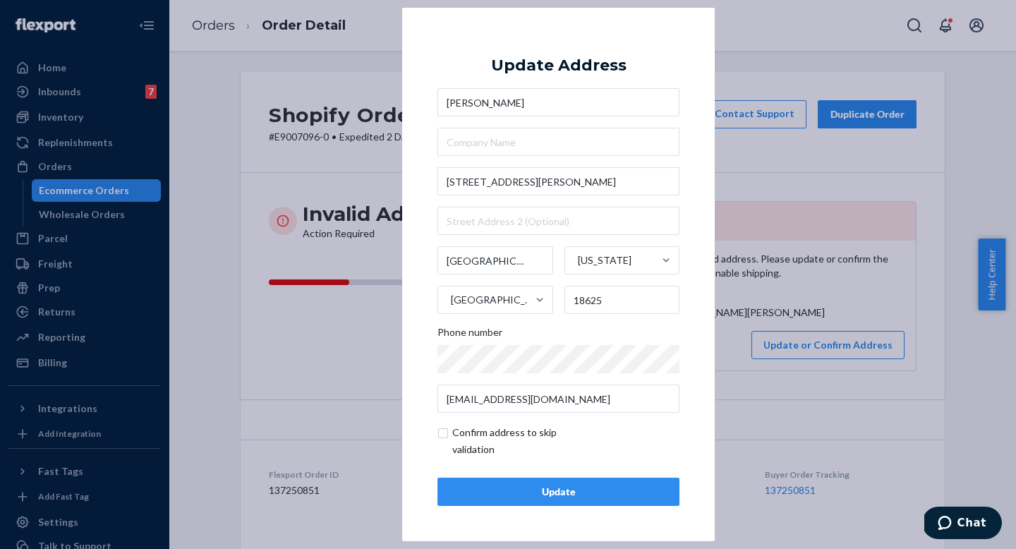
click at [565, 164] on div "[PERSON_NAME] [STREET_ADDRESS][PERSON_NAME][PERSON_NAME][US_STATE] Phone number…" at bounding box center [559, 250] width 242 height 325
click at [721, 295] on div "× Update Address [PERSON_NAME] [STREET_ADDRESS][PERSON_NAME][PERSON_NAME][US_ST…" at bounding box center [508, 274] width 1016 height 549
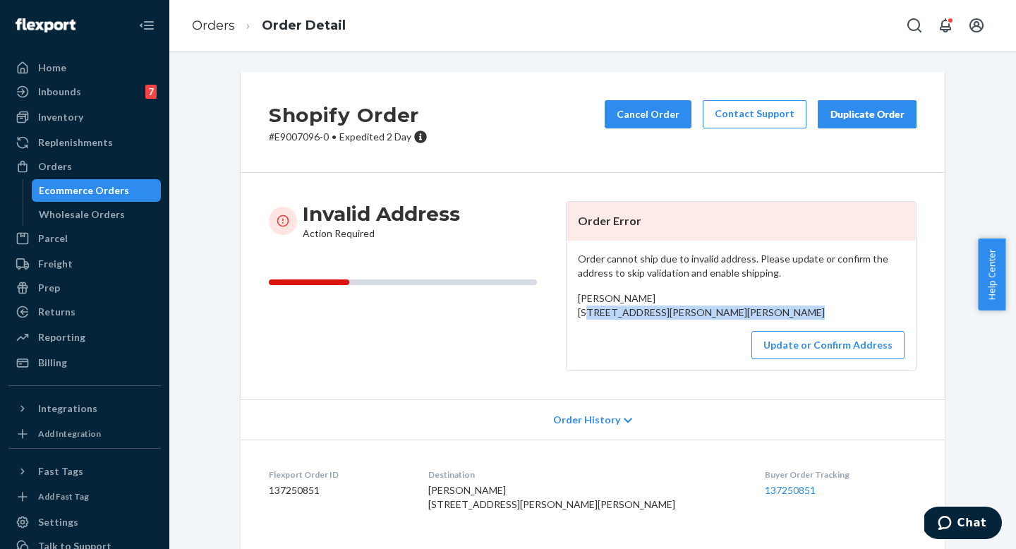
drag, startPoint x: 681, startPoint y: 327, endPoint x: 570, endPoint y: 315, distance: 112.2
click at [570, 315] on div "Order cannot ship due to invalid address. Please update or confirm the address …" at bounding box center [741, 306] width 349 height 130
copy span "[STREET_ADDRESS][PERSON_NAME][PERSON_NAME]"
drag, startPoint x: 291, startPoint y: 127, endPoint x: 291, endPoint y: 137, distance: 9.9
click at [291, 131] on div "Shopify Order # E9007096-0 • Expedited 2 Day" at bounding box center [348, 122] width 159 height 44
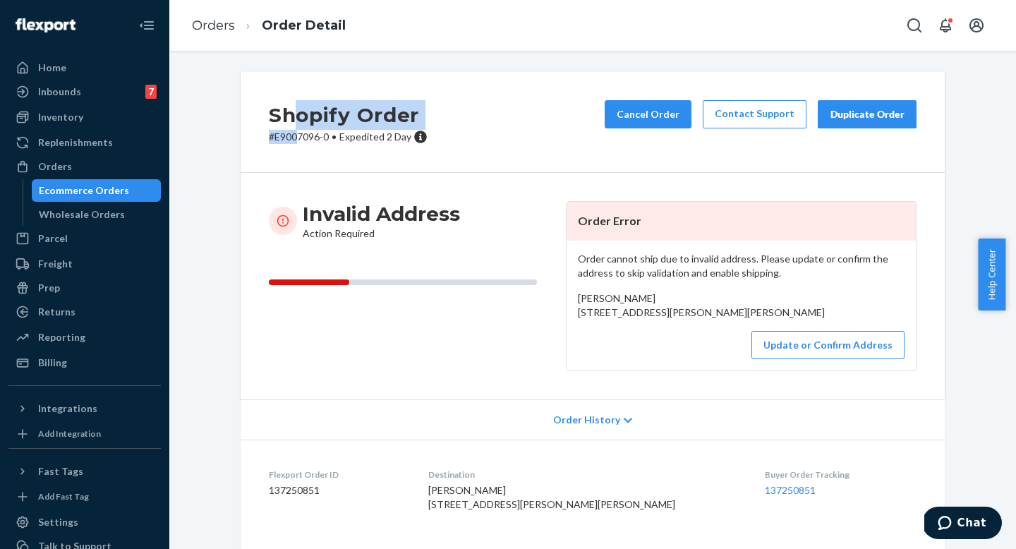
click at [291, 137] on p "# E9007096-0 • Expedited 2 Day" at bounding box center [348, 137] width 159 height 14
click at [669, 318] on span "[PERSON_NAME] [STREET_ADDRESS][PERSON_NAME][PERSON_NAME]" at bounding box center [701, 305] width 247 height 26
copy span "18625"
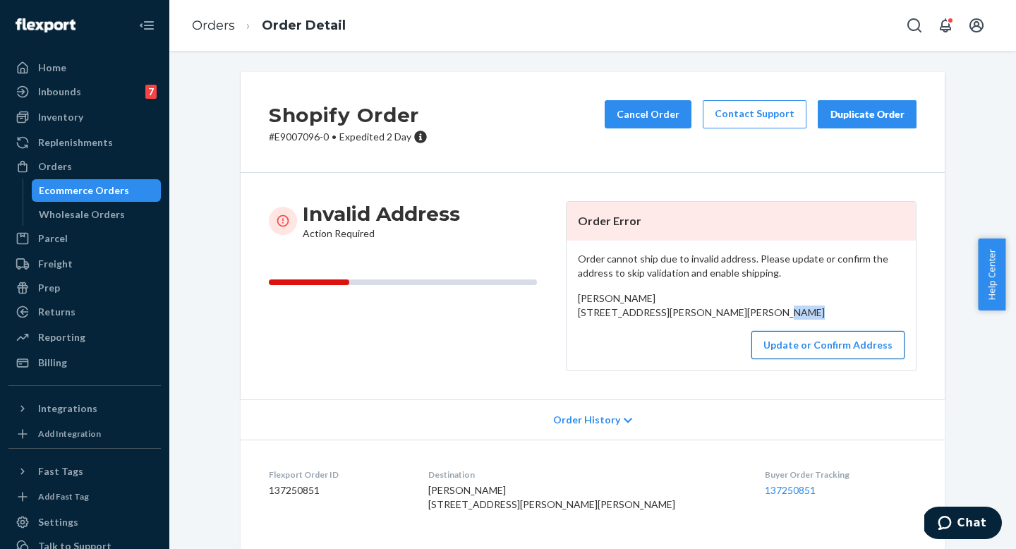
click at [846, 359] on button "Update or Confirm Address" at bounding box center [828, 345] width 153 height 28
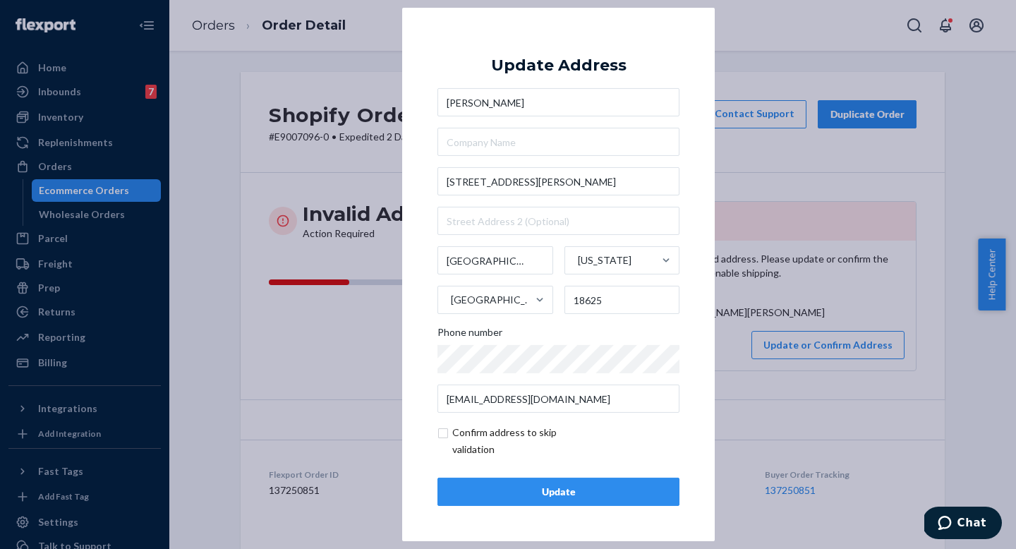
click at [472, 441] on input "checkbox" at bounding box center [520, 441] width 164 height 34
checkbox input "true"
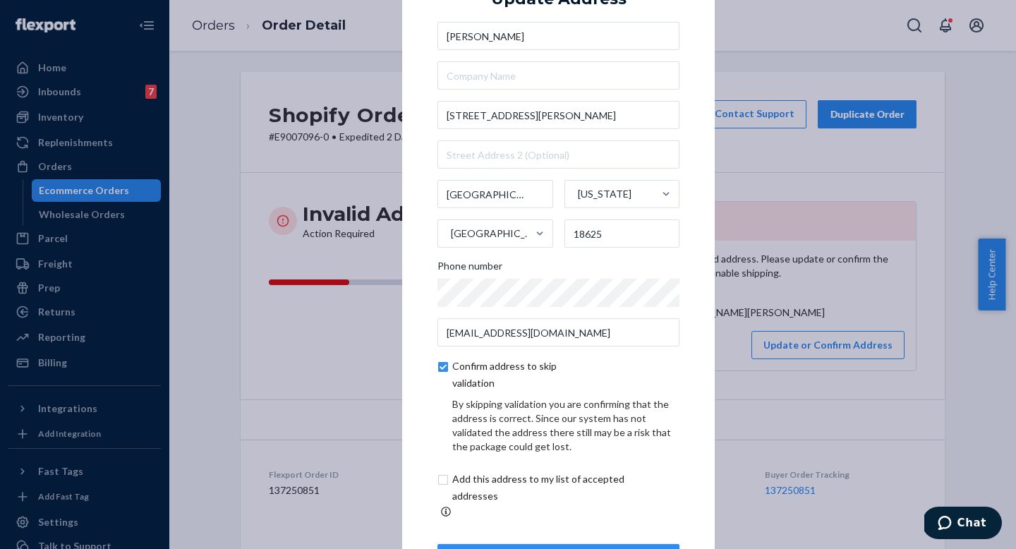
click at [512, 536] on div "Update Address [PERSON_NAME] [STREET_ADDRESS][PERSON_NAME][PERSON_NAME][US_STAT…" at bounding box center [559, 275] width 242 height 596
click at [509, 548] on div "Update" at bounding box center [559, 558] width 218 height 14
